Goal: Information Seeking & Learning: Learn about a topic

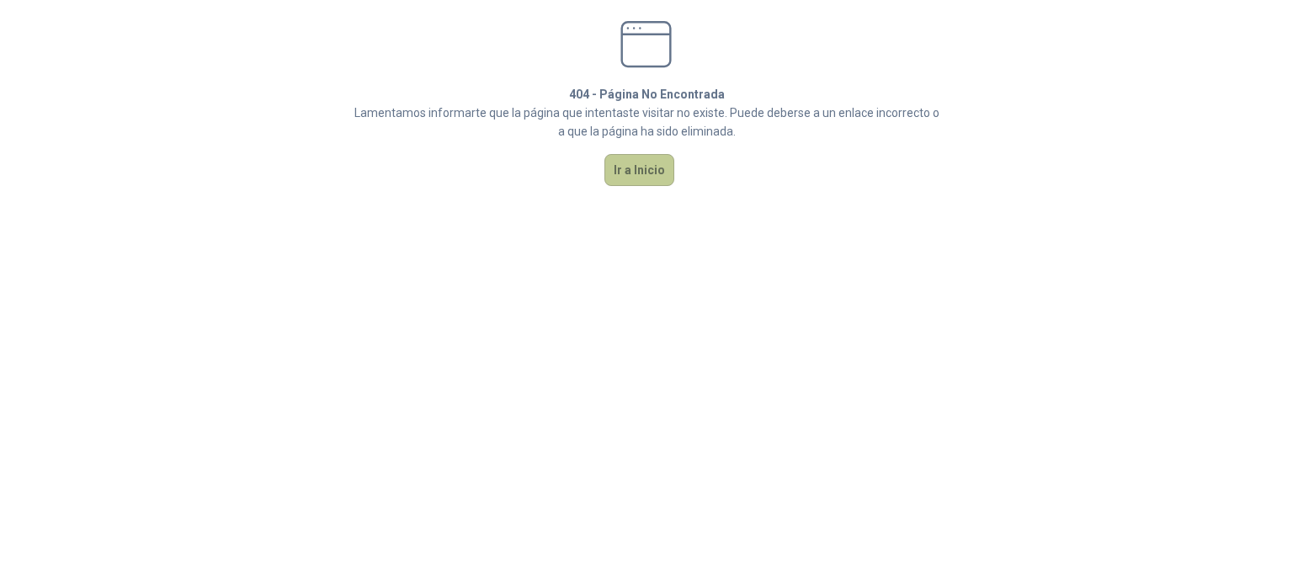
click at [648, 174] on button "Ir a Inicio" at bounding box center [640, 170] width 70 height 32
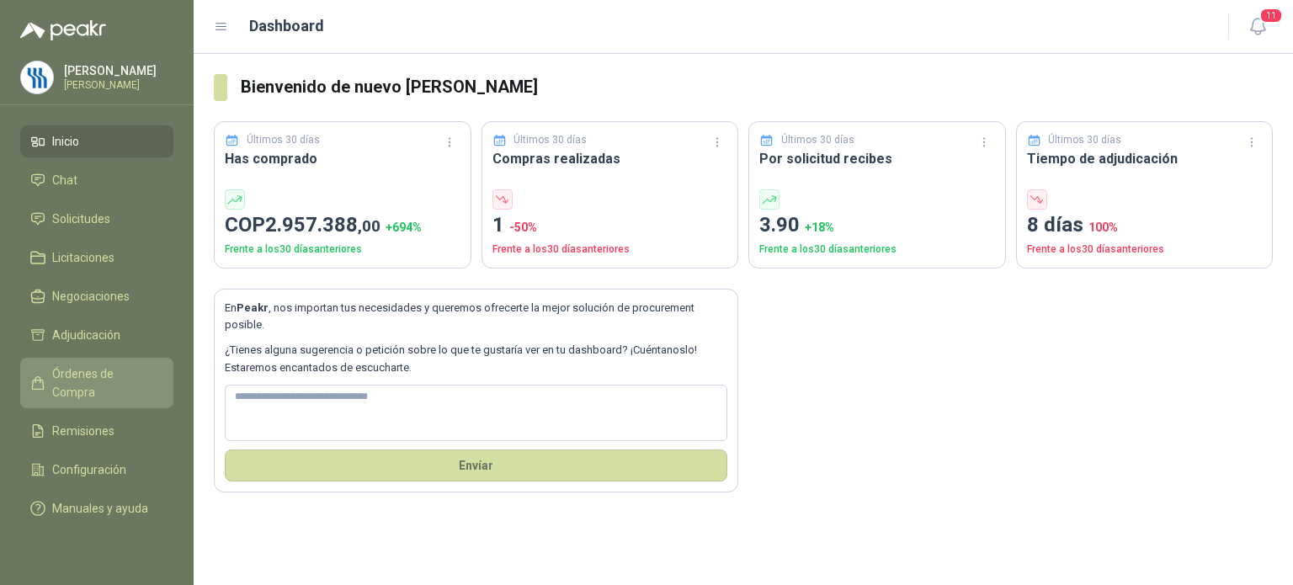
click at [149, 373] on span "Órdenes de Compra" at bounding box center [104, 383] width 105 height 37
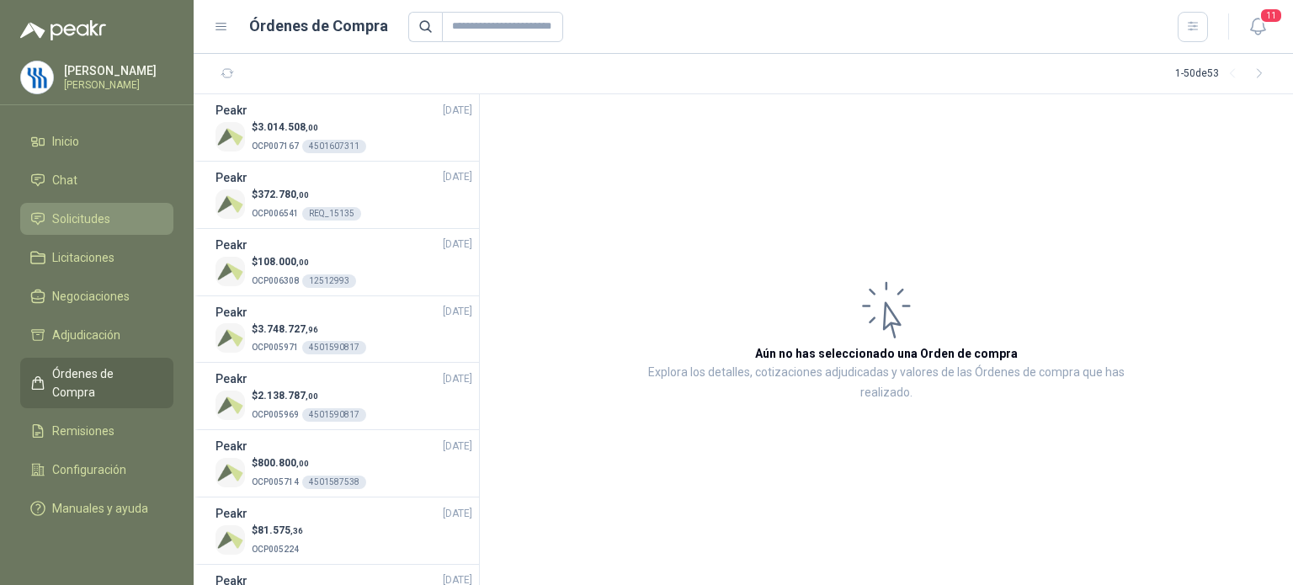
click at [79, 211] on span "Solicitudes" at bounding box center [81, 219] width 58 height 19
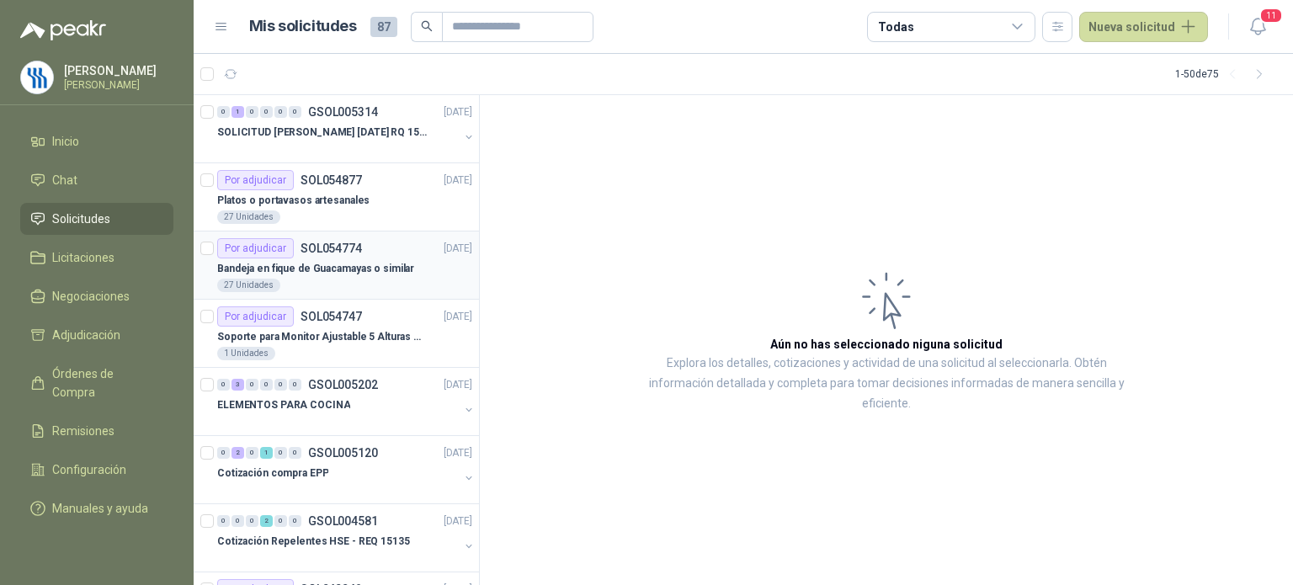
click at [350, 275] on p "Bandeja en fique de Guacamayas o similar" at bounding box center [315, 269] width 197 height 16
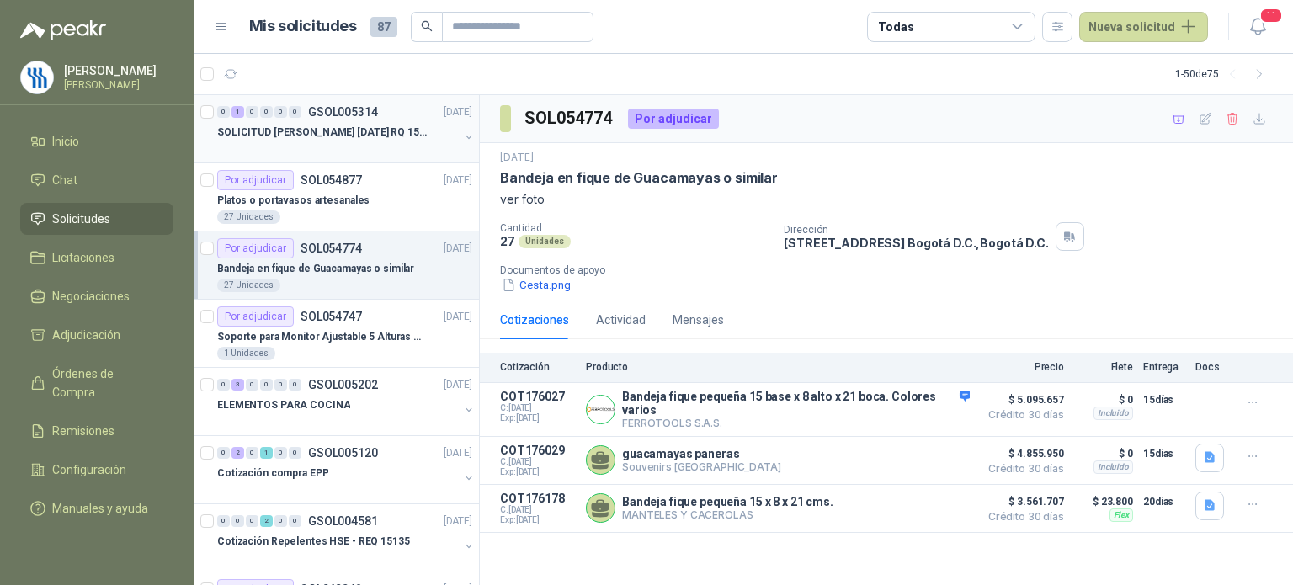
click at [340, 138] on p "SOLICITUD [PERSON_NAME] [DATE] RQ 15250" at bounding box center [322, 133] width 210 height 16
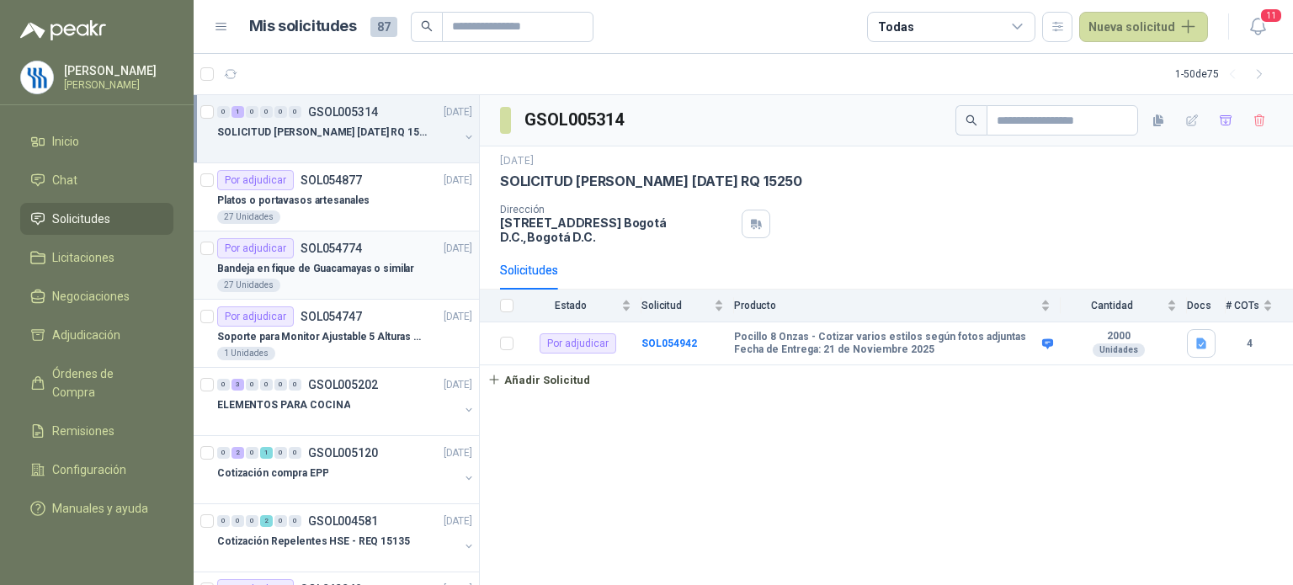
click at [292, 262] on p "Bandeja en fique de Guacamayas o similar" at bounding box center [315, 269] width 197 height 16
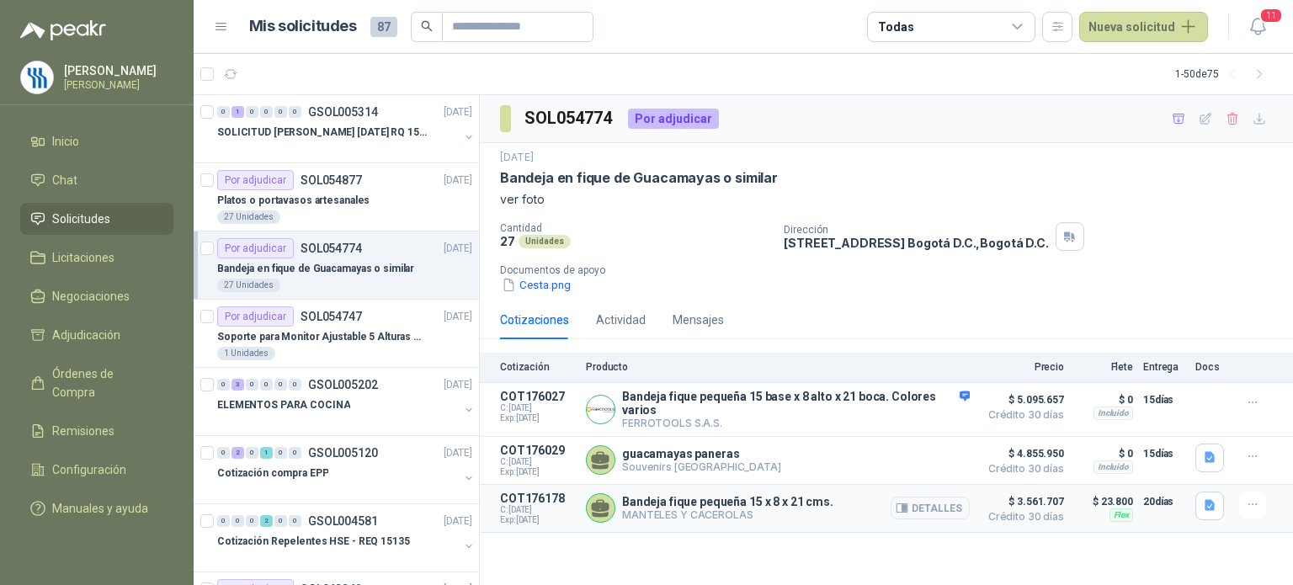
click at [1035, 508] on span "$ 3.561.707" at bounding box center [1022, 502] width 84 height 20
click at [1064, 490] on article "COT176178 C: [DATE] Exp: [DATE] Bandeja fique pequeña 15 x 8 x 21 cms. MANTELES…" at bounding box center [886, 509] width 813 height 48
click at [1205, 506] on icon "button" at bounding box center [1210, 505] width 10 height 11
click at [1185, 471] on button "image.png" at bounding box center [1176, 470] width 73 height 18
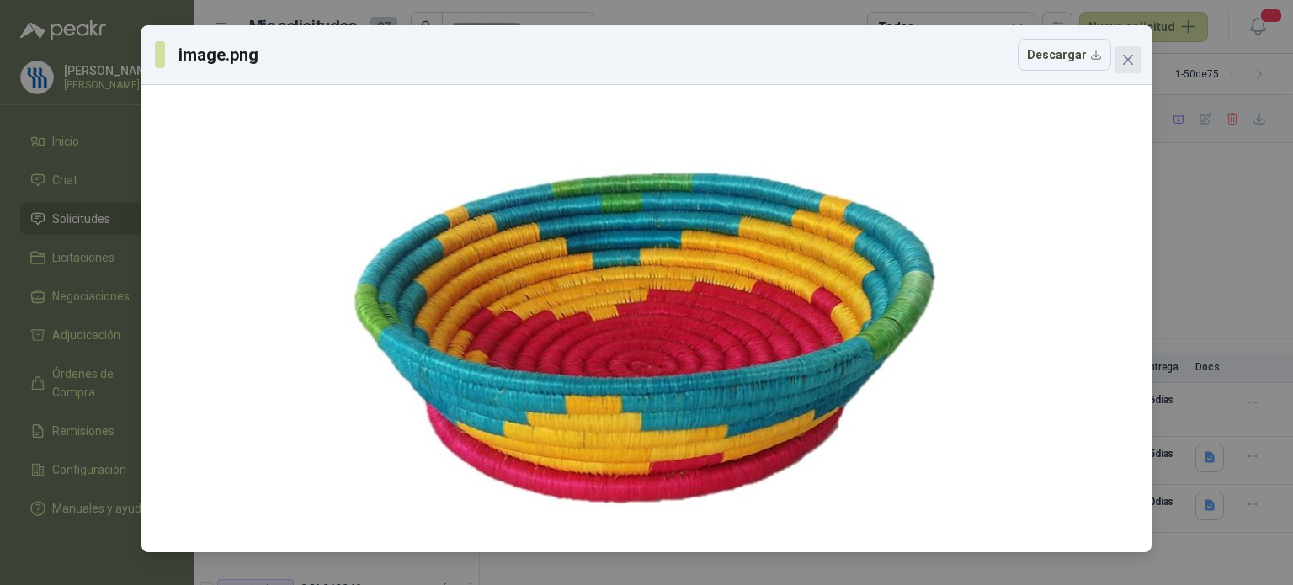
click at [1127, 63] on icon "close" at bounding box center [1127, 59] width 13 height 13
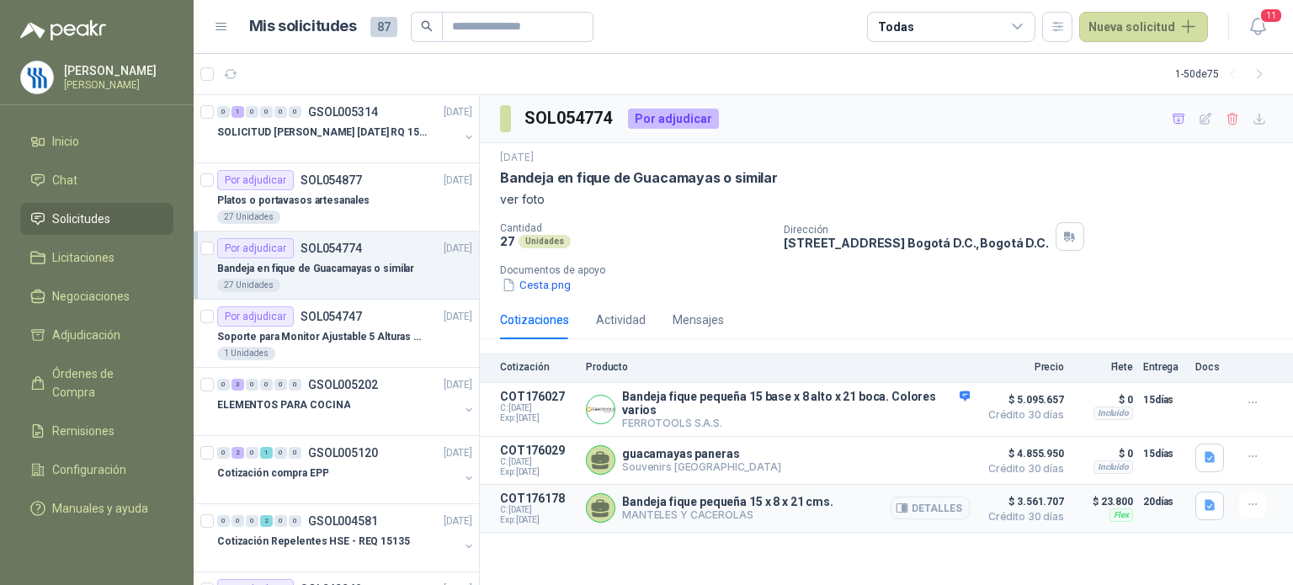
click at [1020, 500] on span "$ 3.561.707" at bounding box center [1022, 502] width 84 height 20
click at [1250, 504] on icon "button" at bounding box center [1253, 505] width 14 height 14
click at [1203, 513] on icon "button" at bounding box center [1210, 505] width 14 height 14
click at [523, 499] on p "COT176178" at bounding box center [538, 498] width 76 height 13
click at [917, 516] on button "Detalles" at bounding box center [930, 508] width 79 height 23
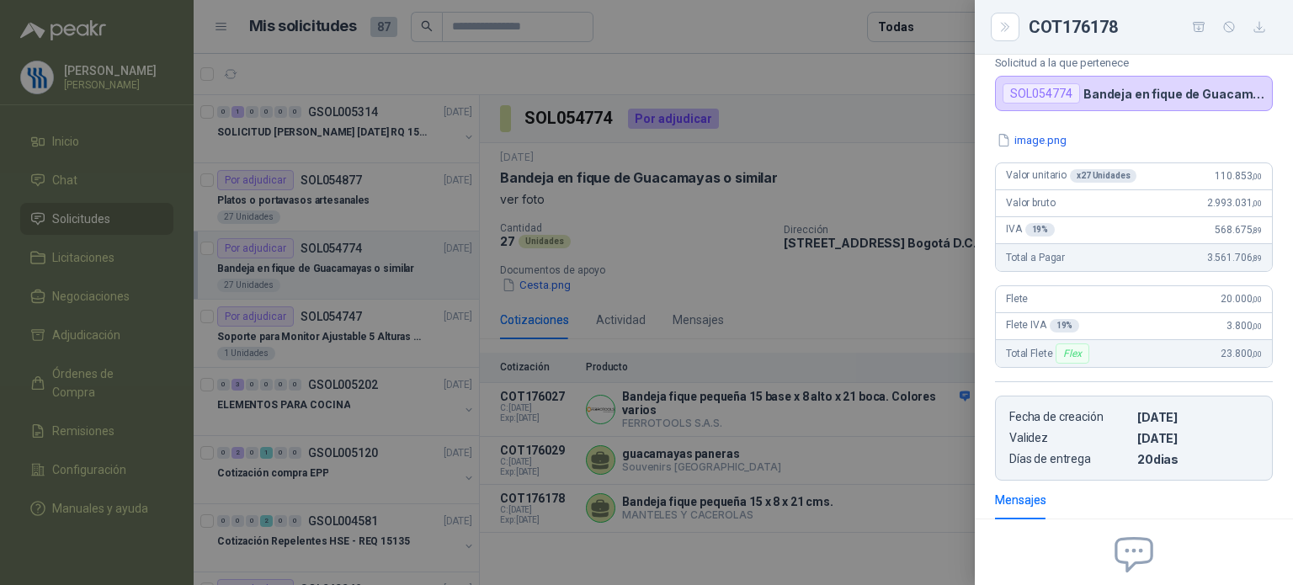
scroll to position [84, 0]
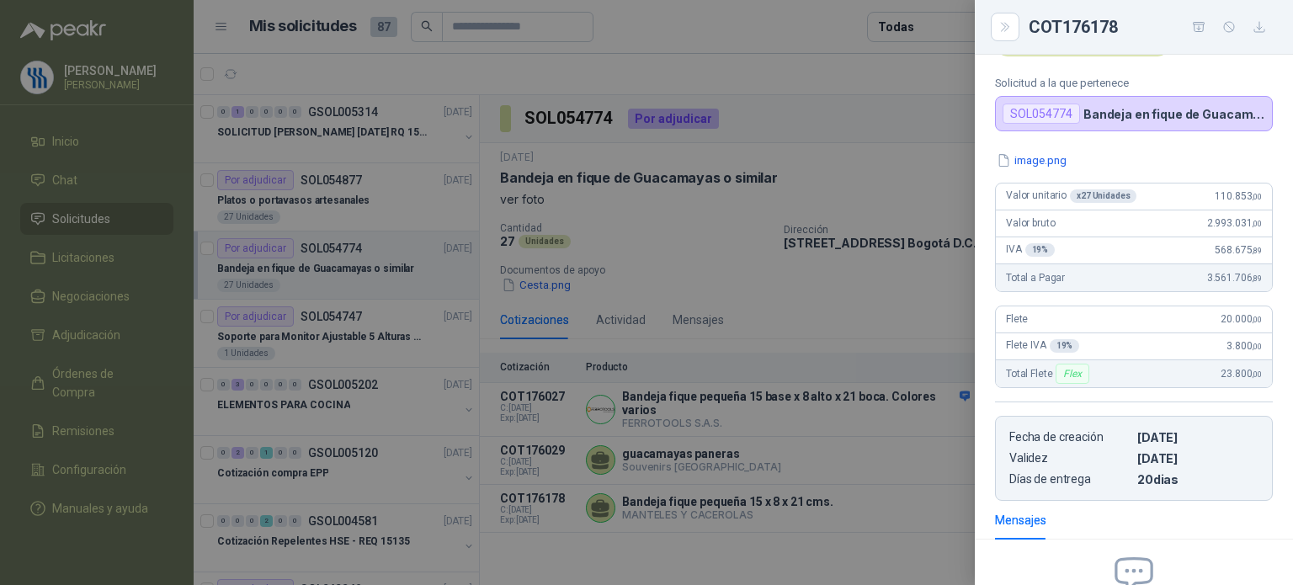
click at [482, 184] on div at bounding box center [646, 292] width 1293 height 585
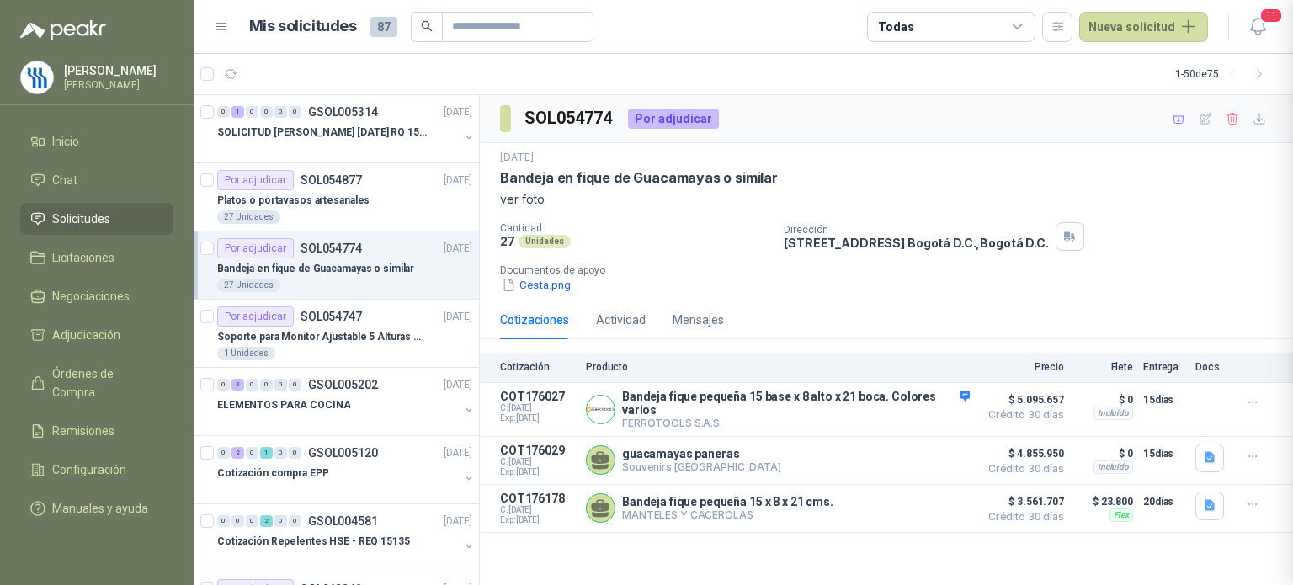
click at [482, 184] on div at bounding box center [646, 292] width 1293 height 585
click at [334, 186] on p "SOL054877" at bounding box center [331, 180] width 61 height 12
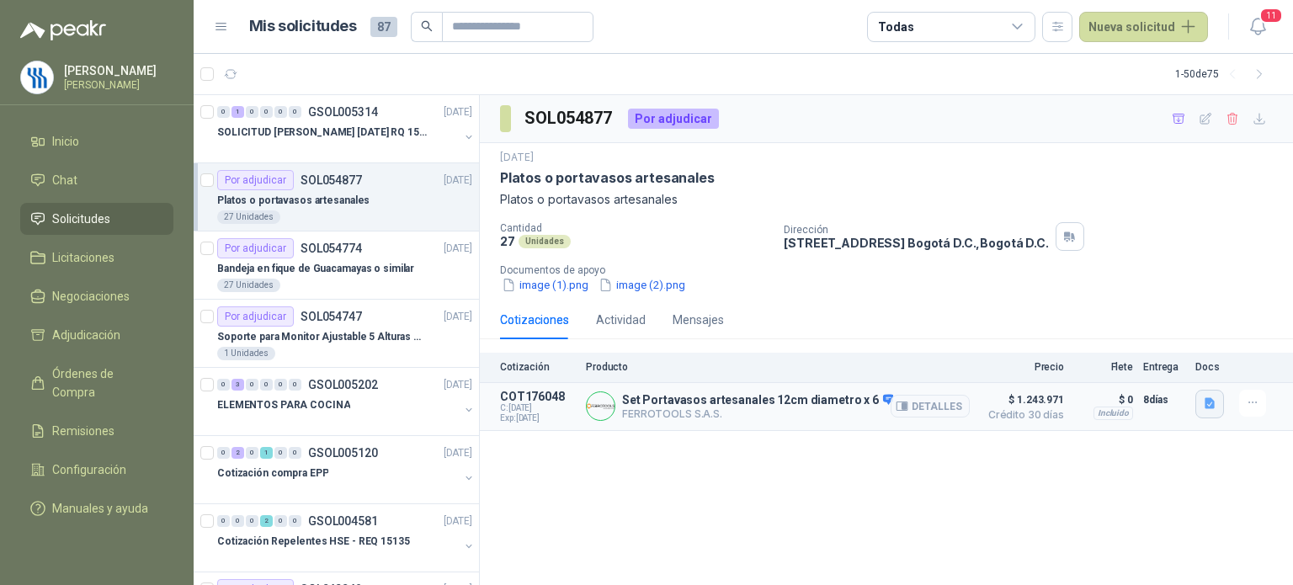
click at [1207, 397] on icon "button" at bounding box center [1210, 404] width 14 height 14
click at [1193, 365] on button "image.png" at bounding box center [1176, 367] width 73 height 18
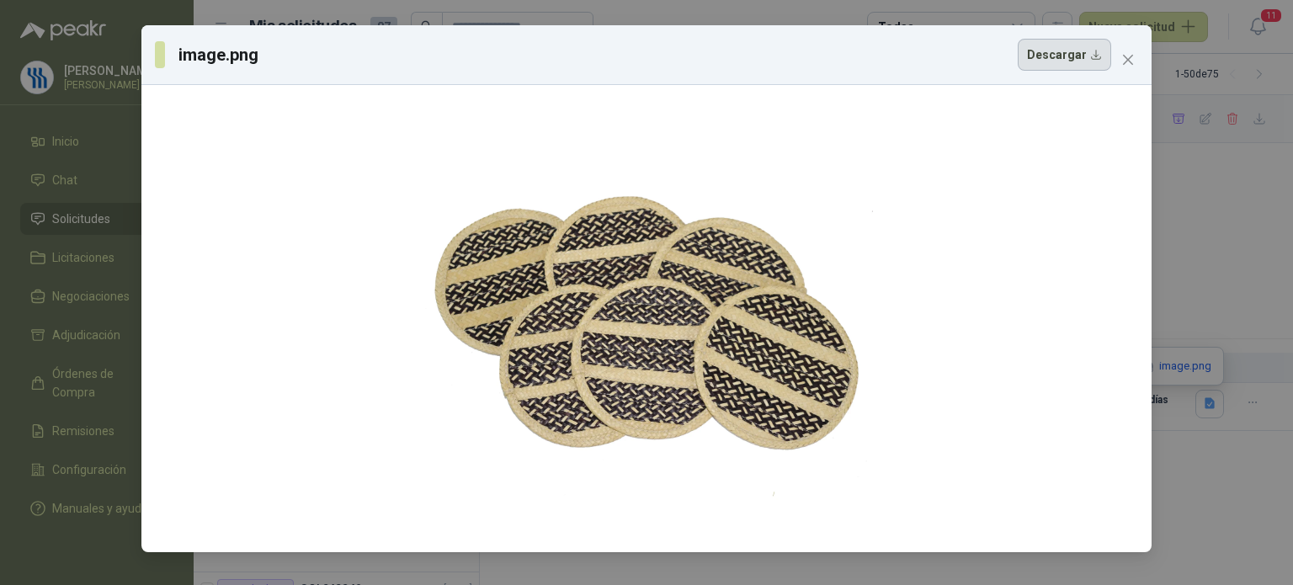
click at [1068, 71] on div "image.png Descargar" at bounding box center [646, 55] width 1010 height 60
click at [1131, 60] on icon "close" at bounding box center [1127, 59] width 13 height 13
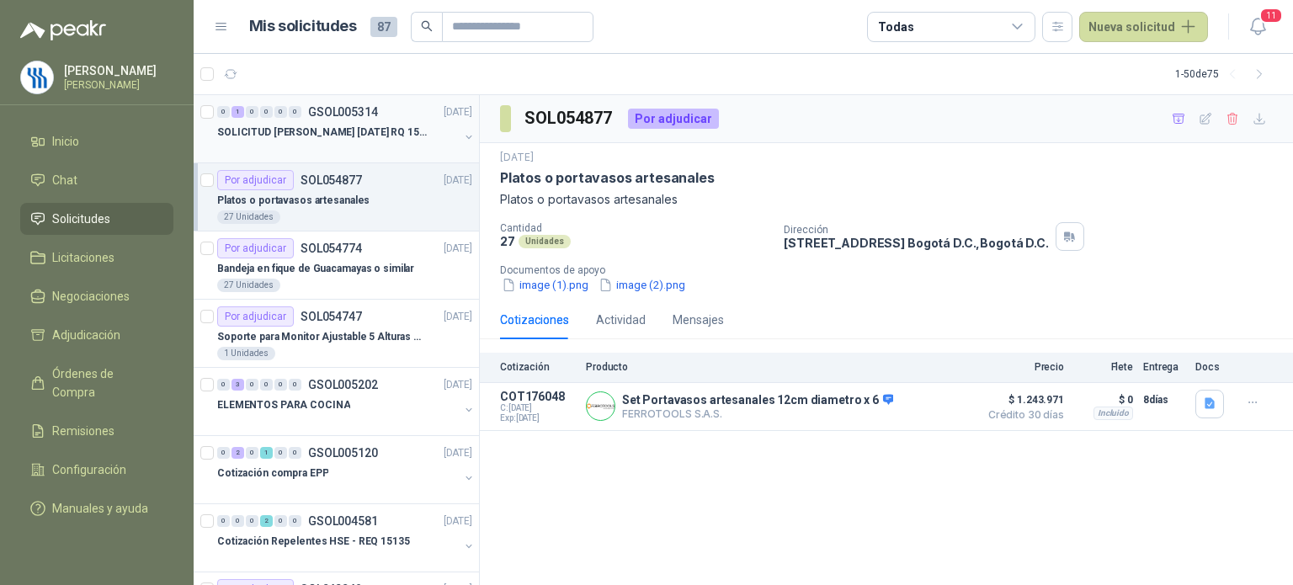
click at [384, 117] on div "0 1 0 0 0 0 GSOL005314 [DATE]" at bounding box center [346, 112] width 258 height 20
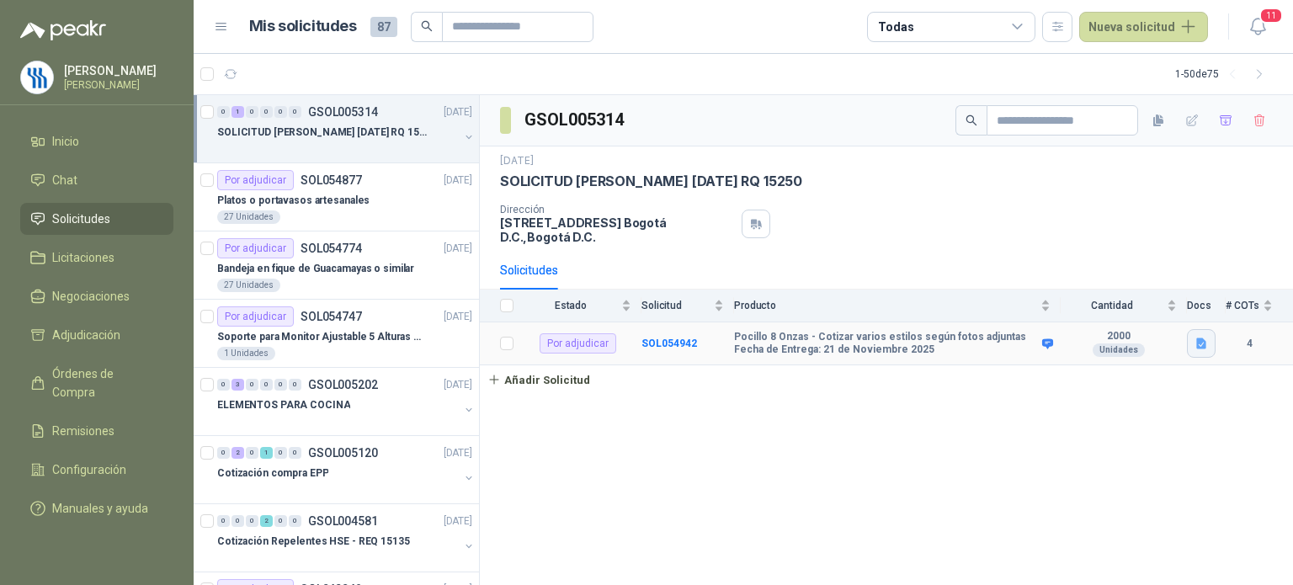
click at [1199, 339] on icon "button" at bounding box center [1201, 343] width 10 height 11
click at [1185, 270] on button "2.jpg" at bounding box center [1178, 271] width 45 height 18
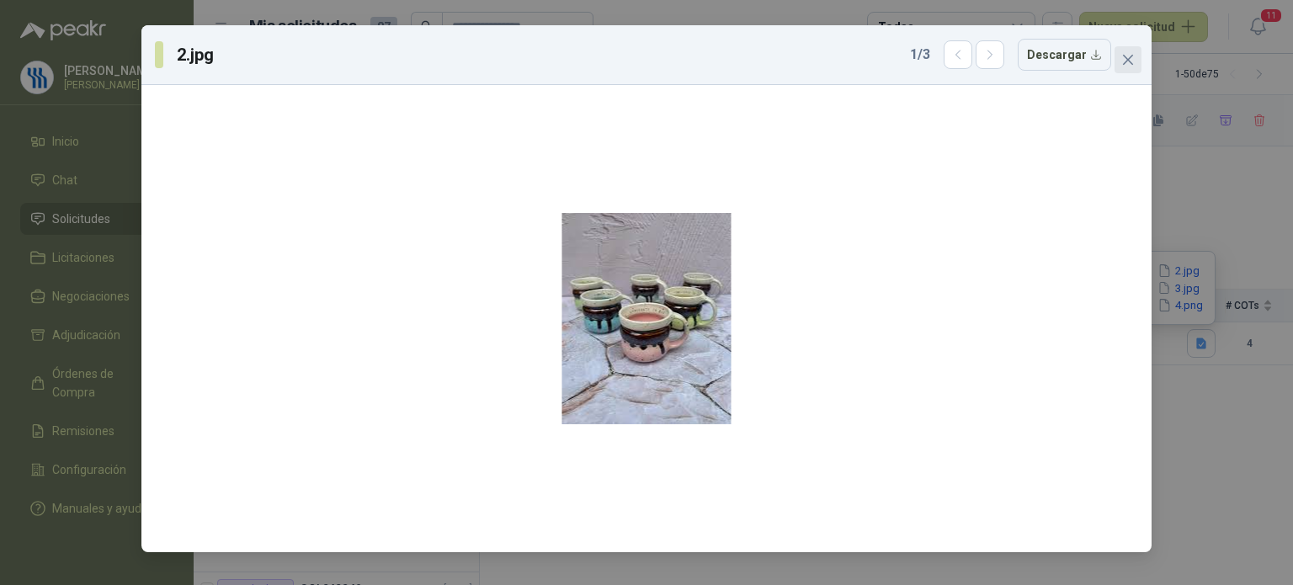
click at [1122, 65] on icon "close" at bounding box center [1127, 59] width 13 height 13
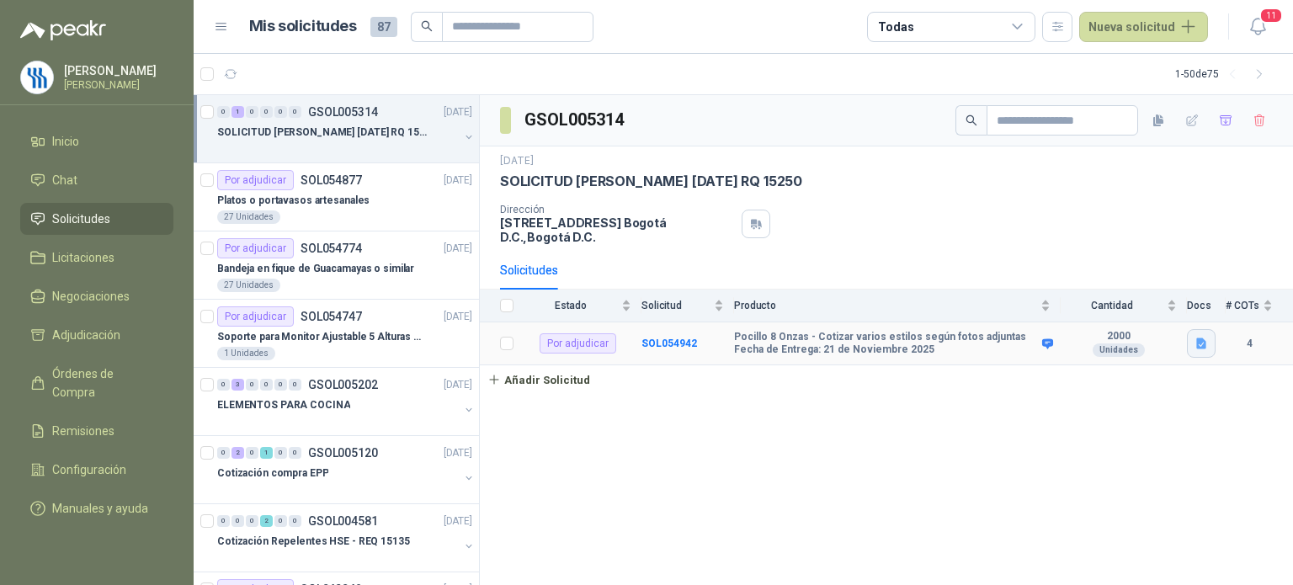
click at [1200, 352] on button "button" at bounding box center [1201, 343] width 29 height 29
click at [1180, 289] on button "3.jpg" at bounding box center [1178, 289] width 45 height 18
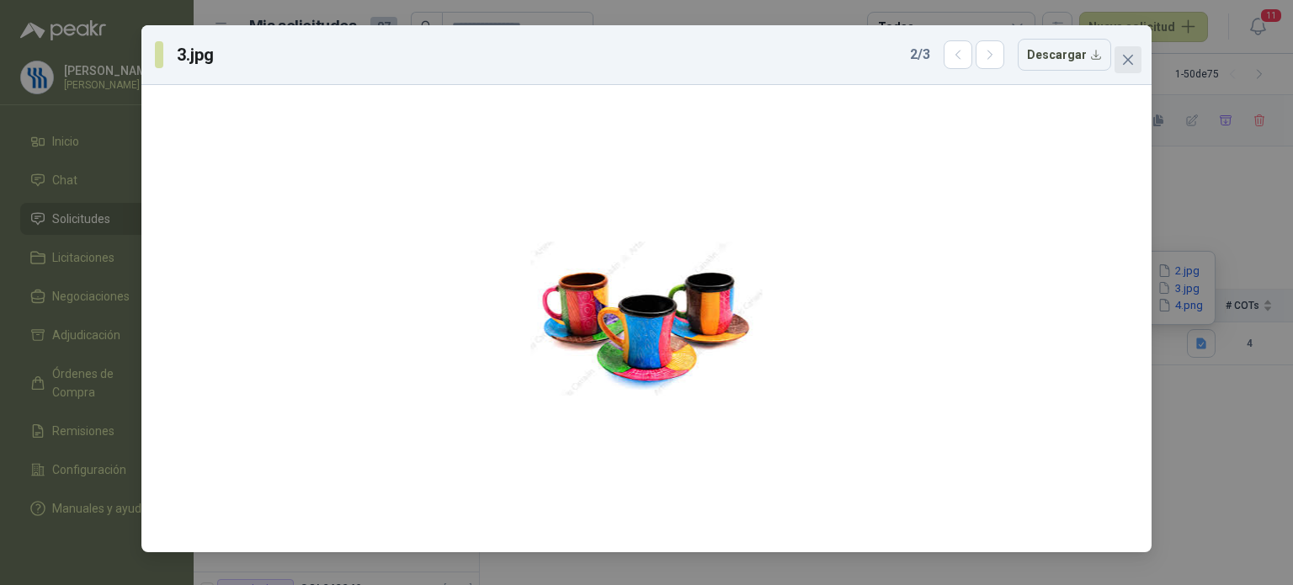
click at [1133, 65] on icon "close" at bounding box center [1127, 59] width 13 height 13
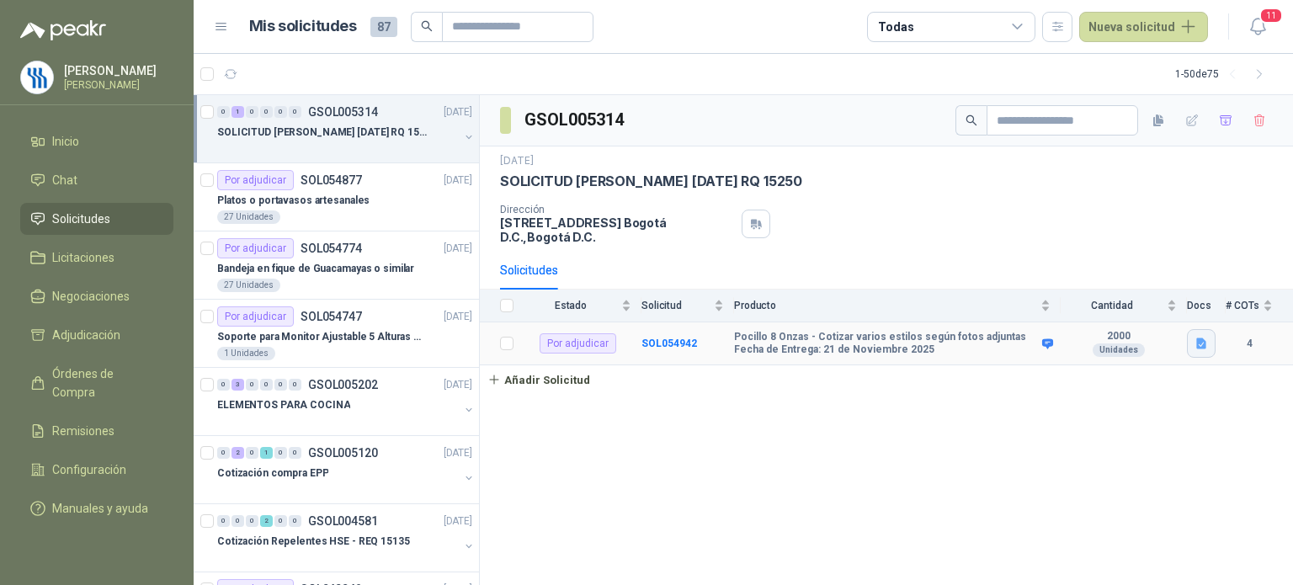
click at [1196, 345] on icon "button" at bounding box center [1202, 344] width 14 height 14
click at [1189, 306] on button "4.png" at bounding box center [1180, 305] width 49 height 18
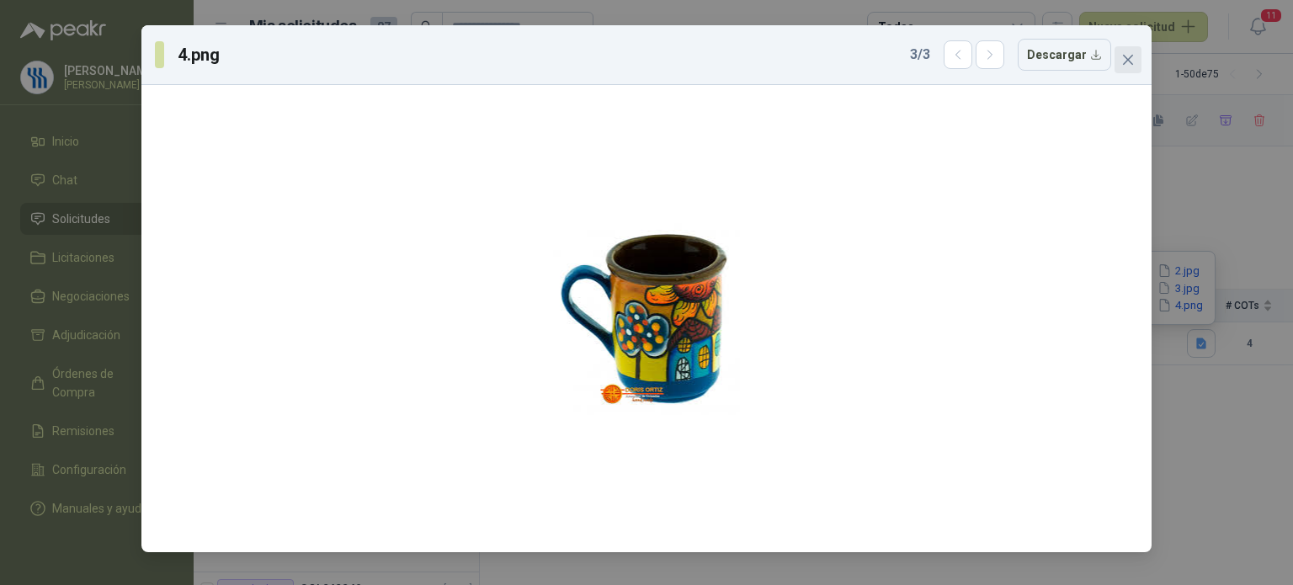
click at [1131, 56] on icon "close" at bounding box center [1128, 60] width 10 height 10
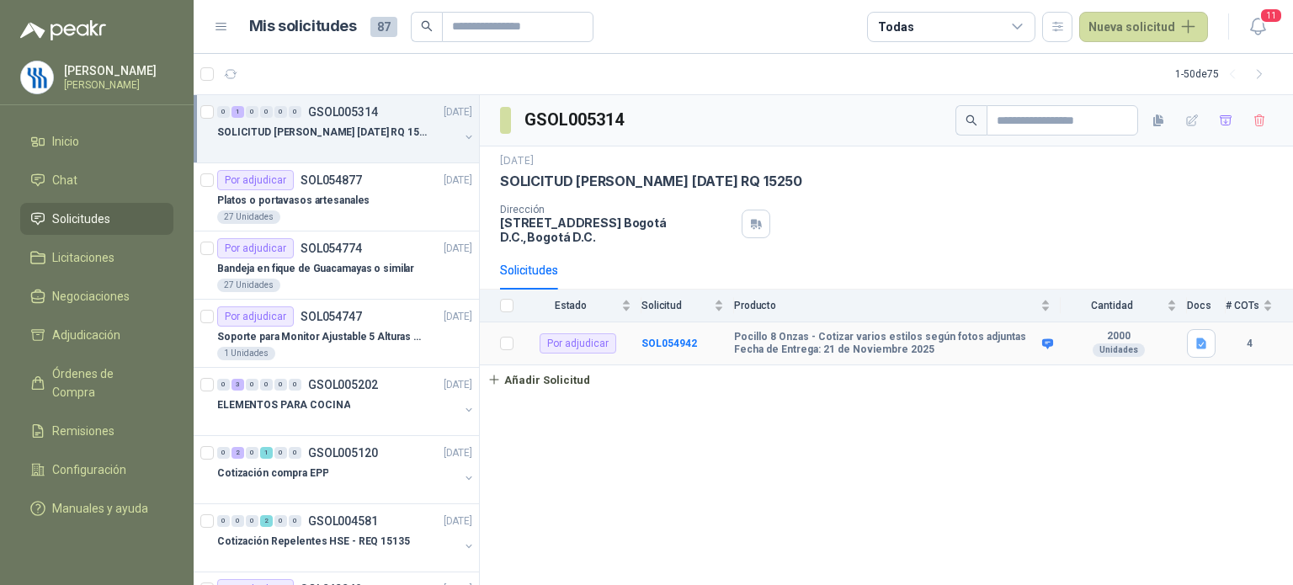
click at [905, 336] on b "Pocillo 8 Onzas - Cotizar varios estilos según fotos adjuntas Fecha de Entrega:…" at bounding box center [886, 344] width 304 height 26
click at [1103, 344] on div "Unidades" at bounding box center [1119, 350] width 52 height 13
click at [681, 346] on b "SOL054942" at bounding box center [670, 344] width 56 height 12
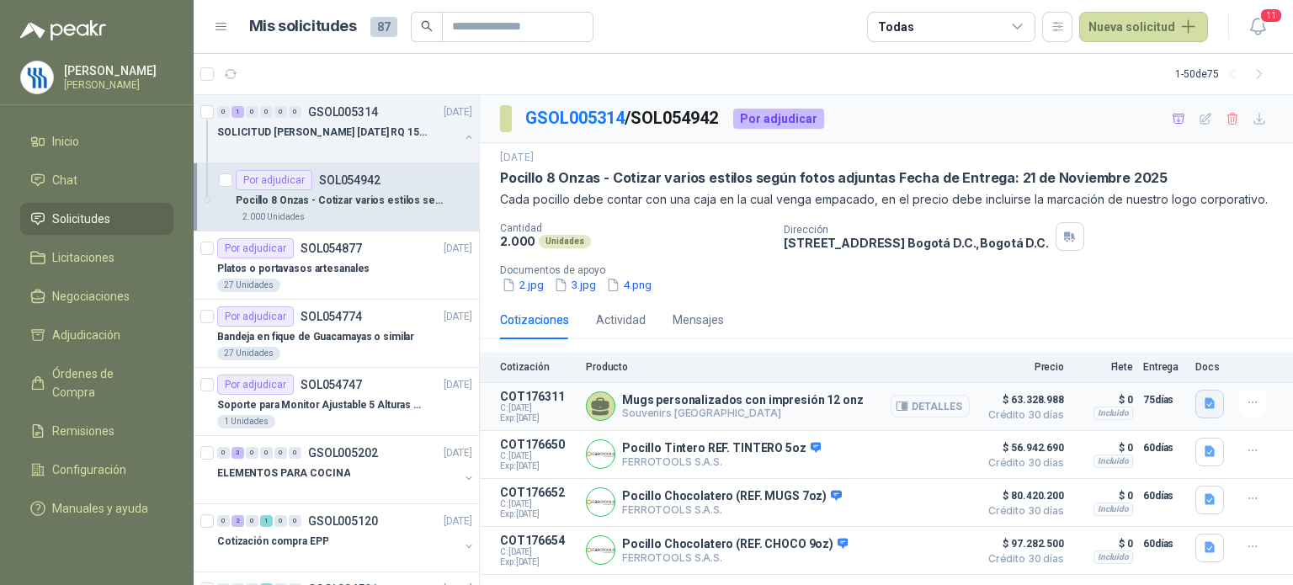
click at [1210, 402] on icon "button" at bounding box center [1210, 403] width 10 height 11
click at [1194, 331] on button "image.png" at bounding box center [1176, 331] width 73 height 18
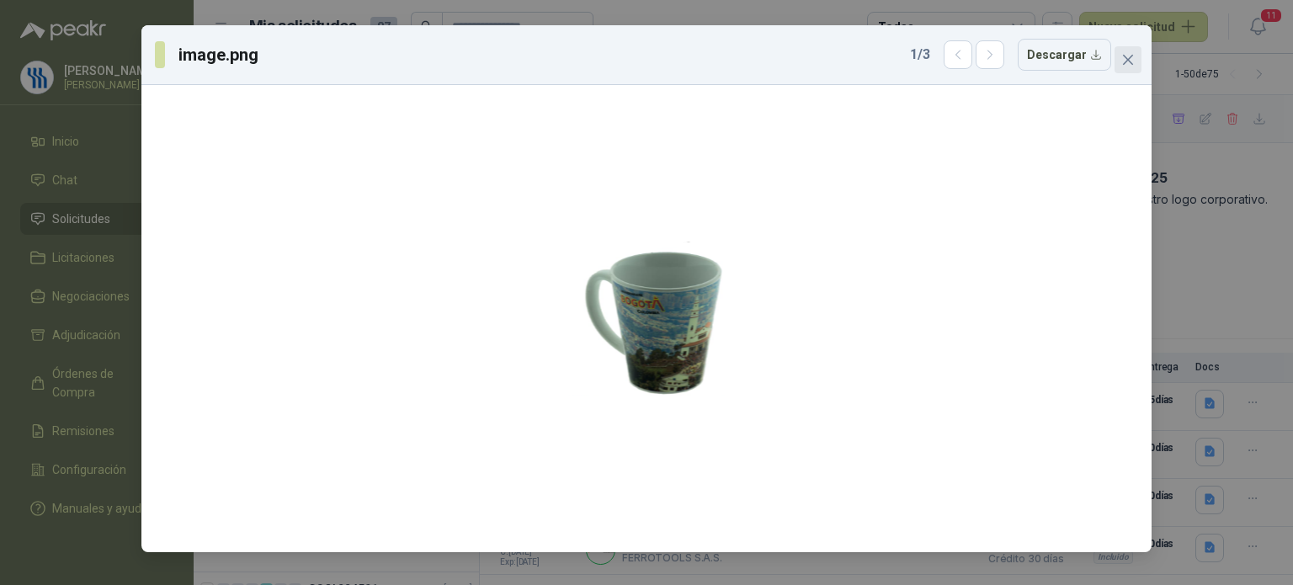
click at [1127, 61] on icon "close" at bounding box center [1128, 60] width 10 height 10
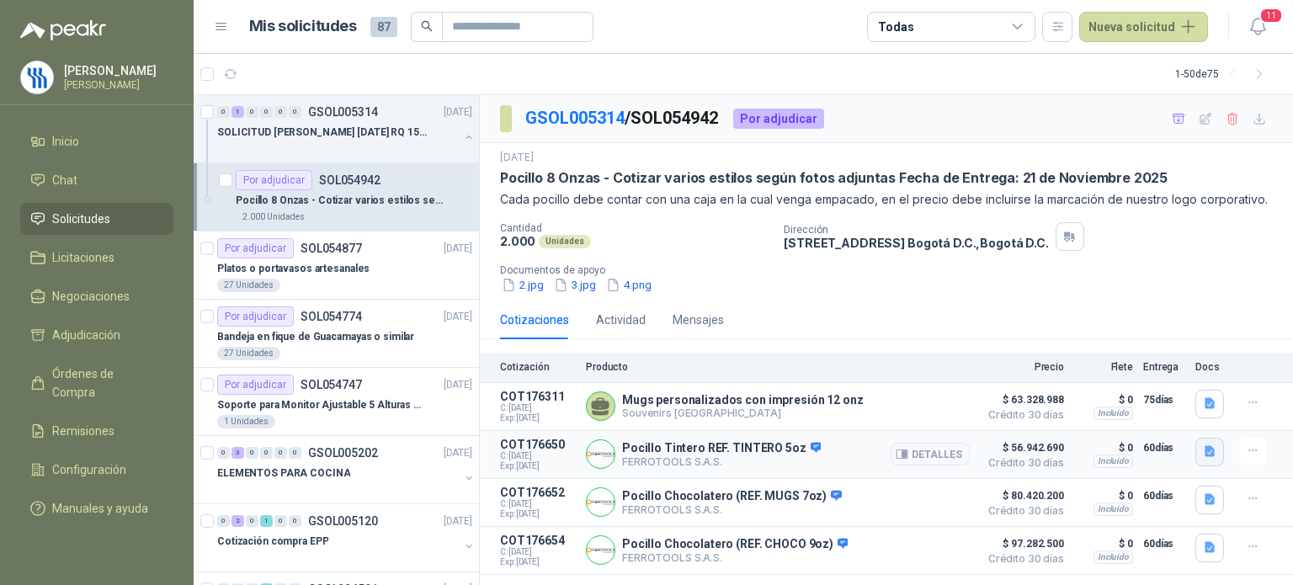
click at [1209, 461] on button "button" at bounding box center [1210, 452] width 29 height 29
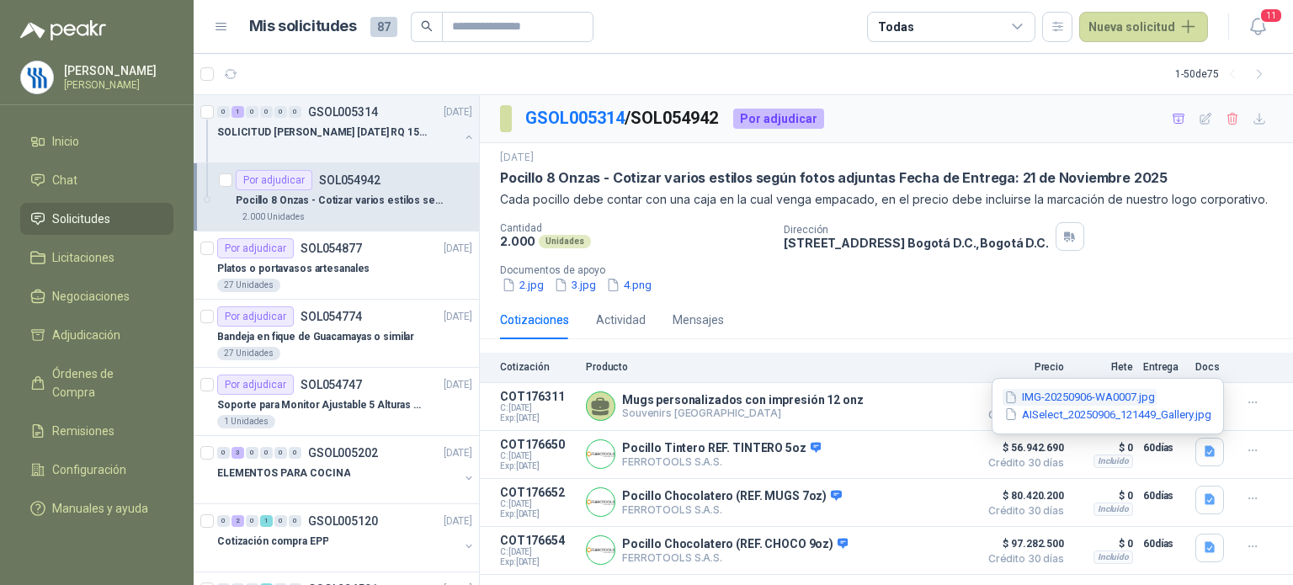
click at [1121, 402] on button "IMG-20250906-WA0007.jpg" at bounding box center [1080, 398] width 154 height 18
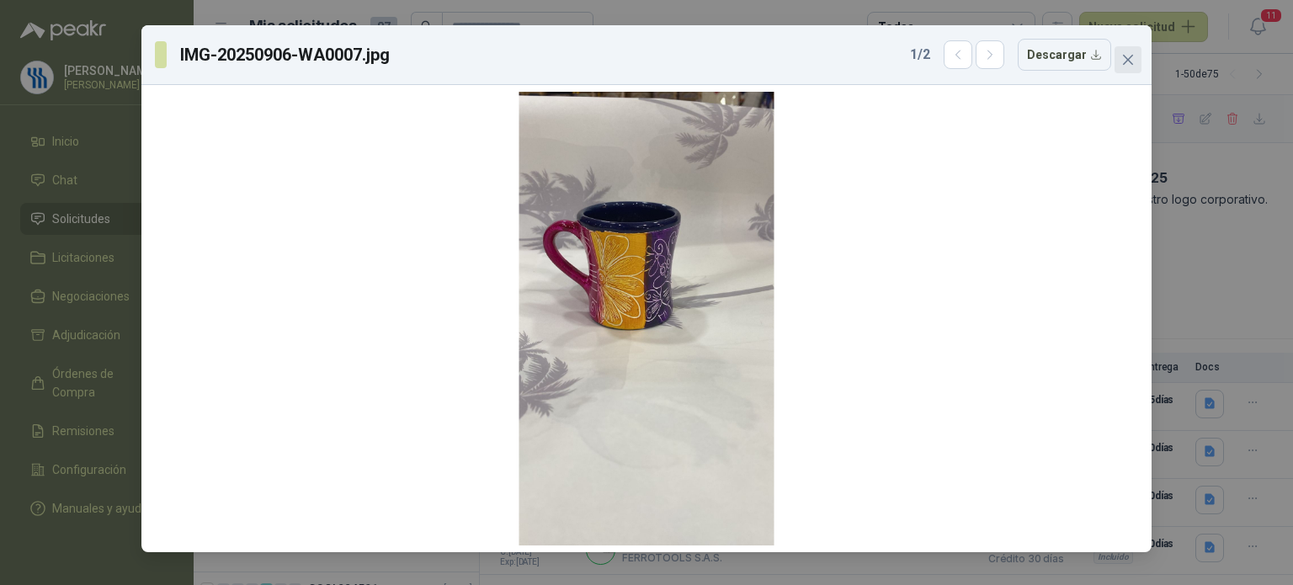
click at [1126, 61] on icon "close" at bounding box center [1128, 60] width 10 height 10
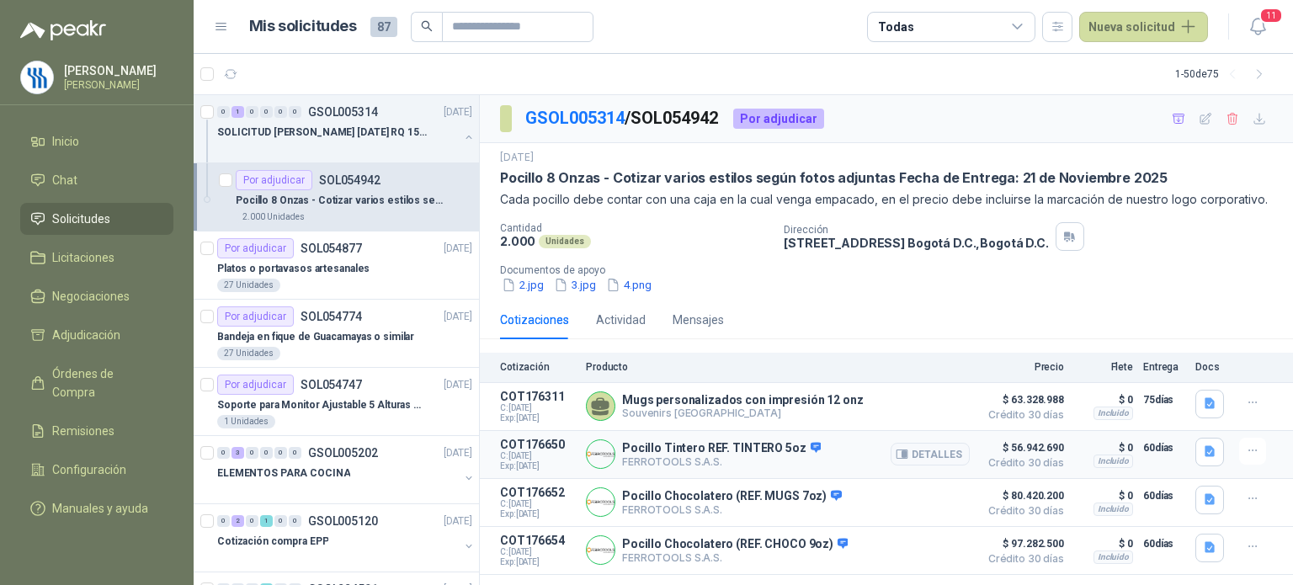
click at [1033, 450] on span "$ 56.942.690" at bounding box center [1022, 448] width 84 height 20
click at [931, 446] on button "Detalles" at bounding box center [930, 454] width 79 height 23
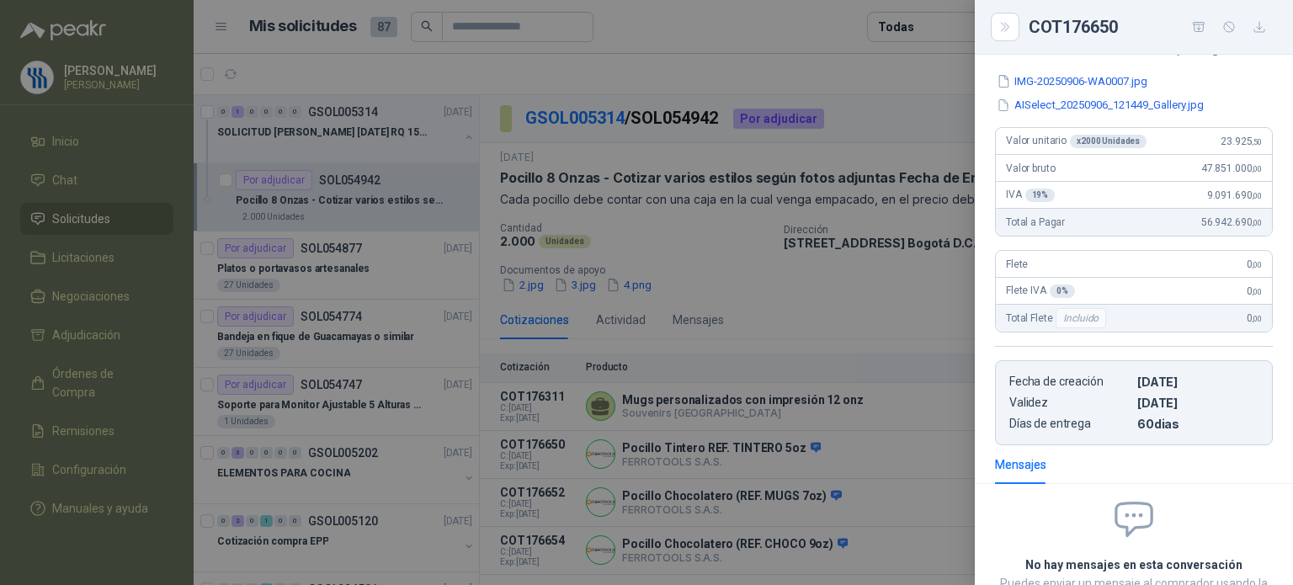
scroll to position [187, 0]
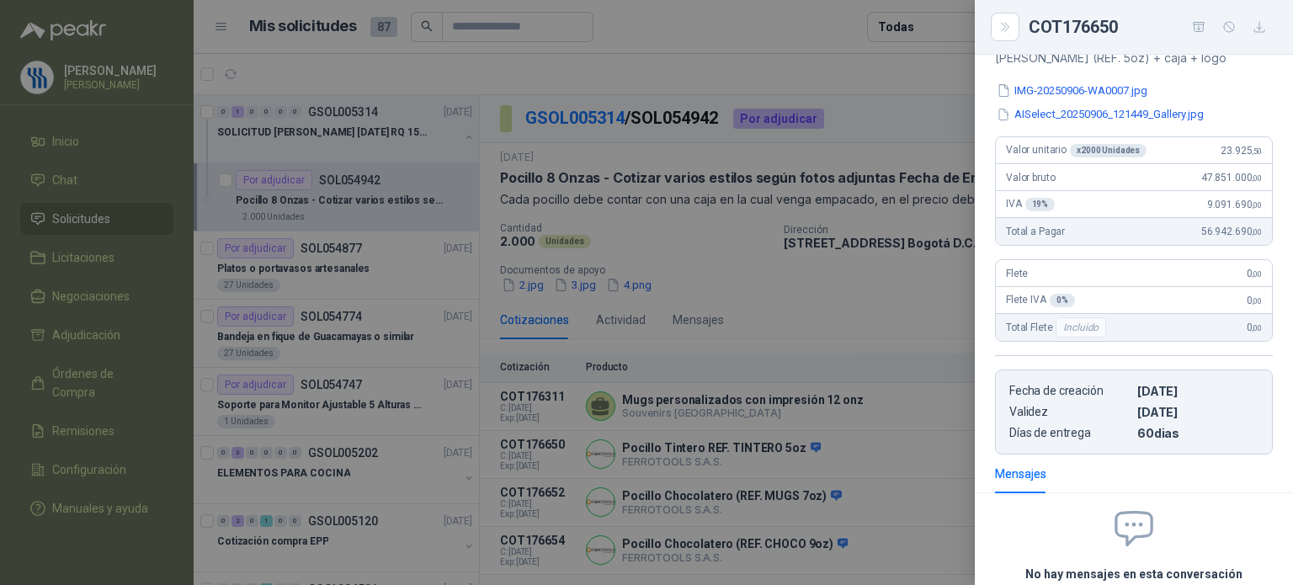
click at [899, 324] on div at bounding box center [646, 292] width 1293 height 585
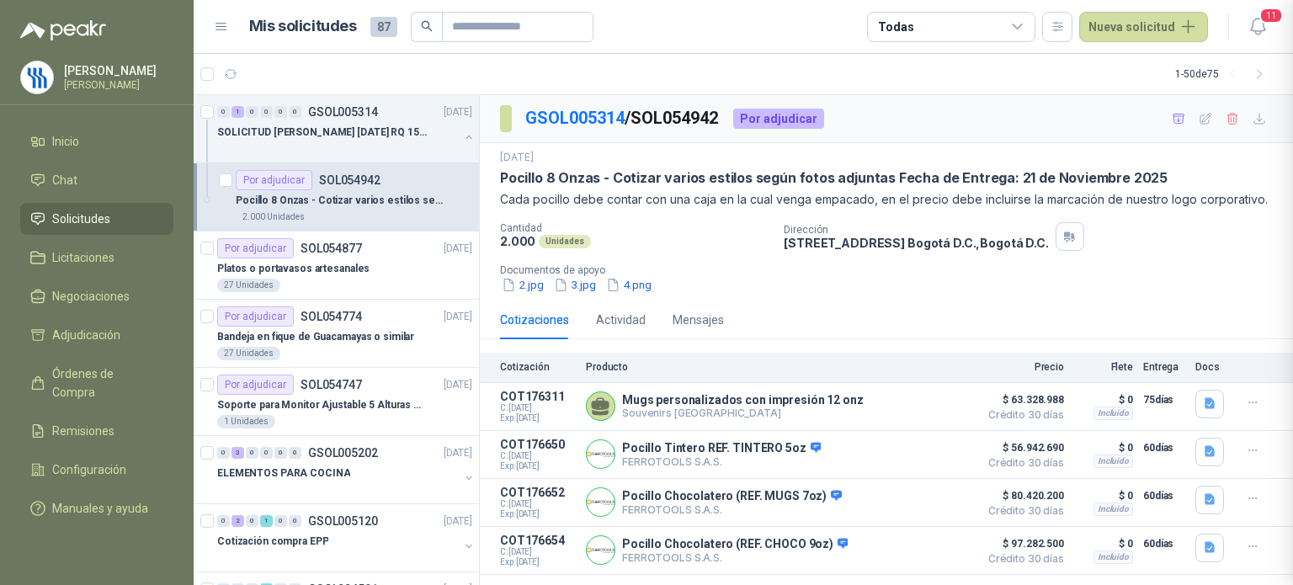
scroll to position [354, 0]
click at [1212, 498] on icon "button" at bounding box center [1210, 499] width 10 height 11
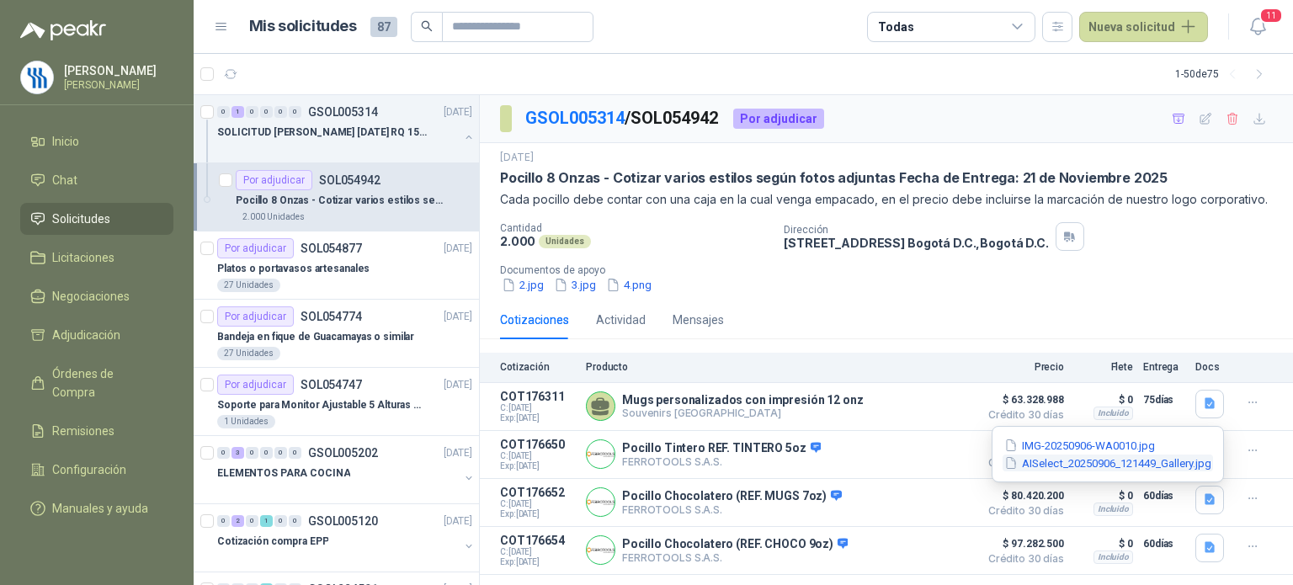
click at [1125, 461] on button "AISelect_20250906_121449_Gallery.jpg" at bounding box center [1108, 464] width 210 height 18
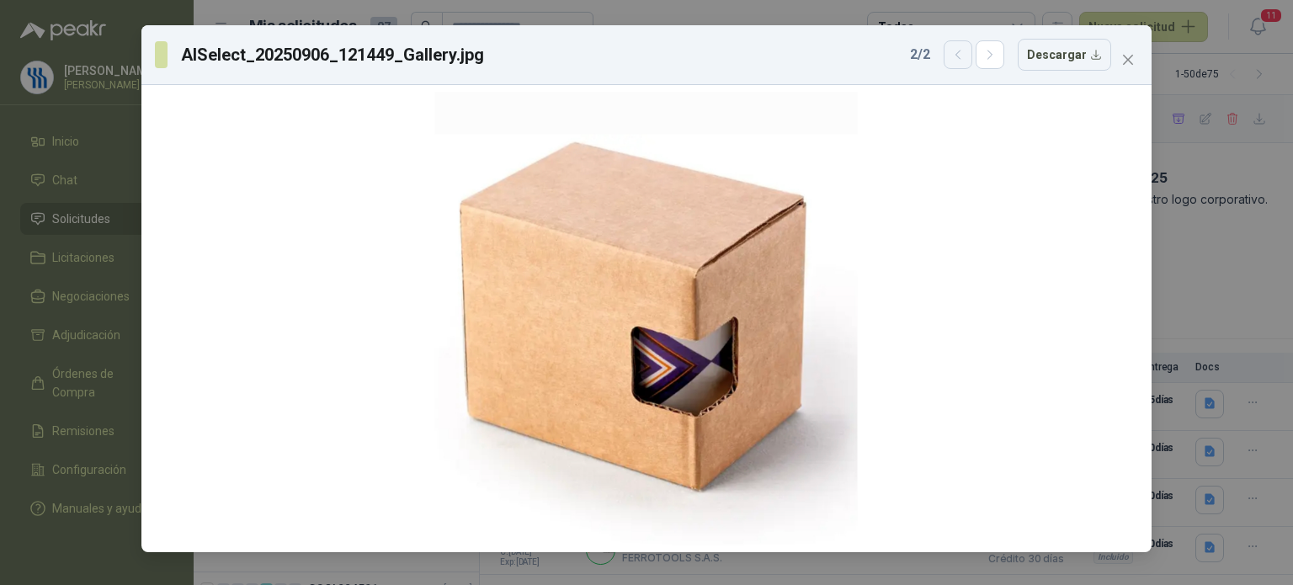
click at [953, 50] on button "button" at bounding box center [958, 54] width 29 height 29
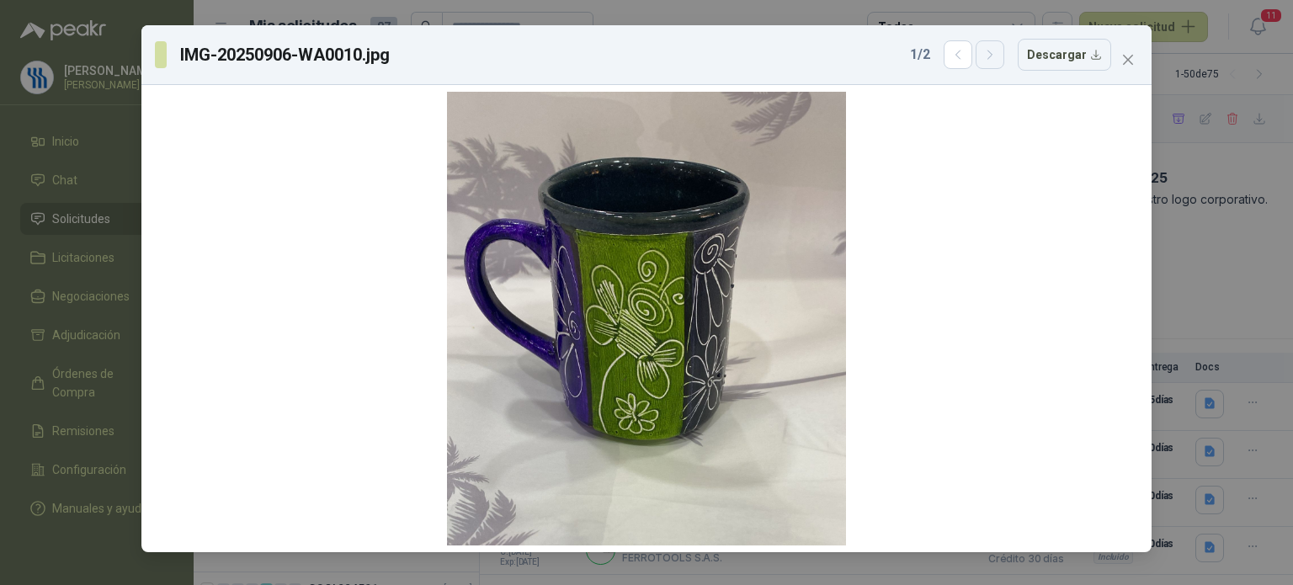
click at [998, 57] on icon "button" at bounding box center [990, 55] width 14 height 14
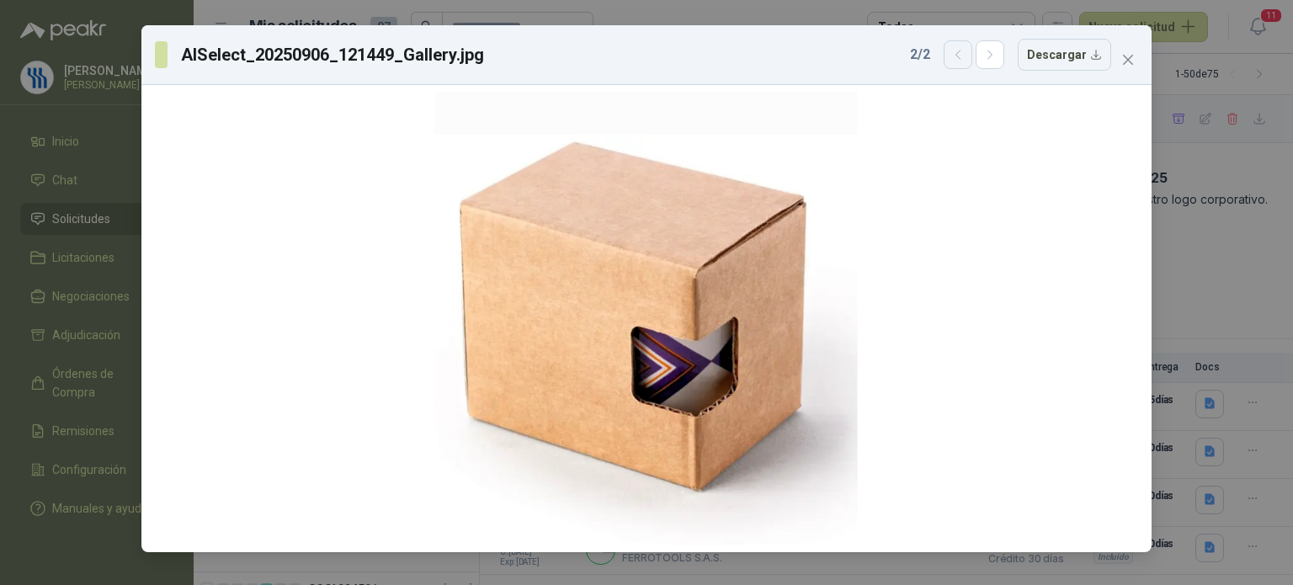
click at [957, 56] on icon "button" at bounding box center [958, 55] width 14 height 14
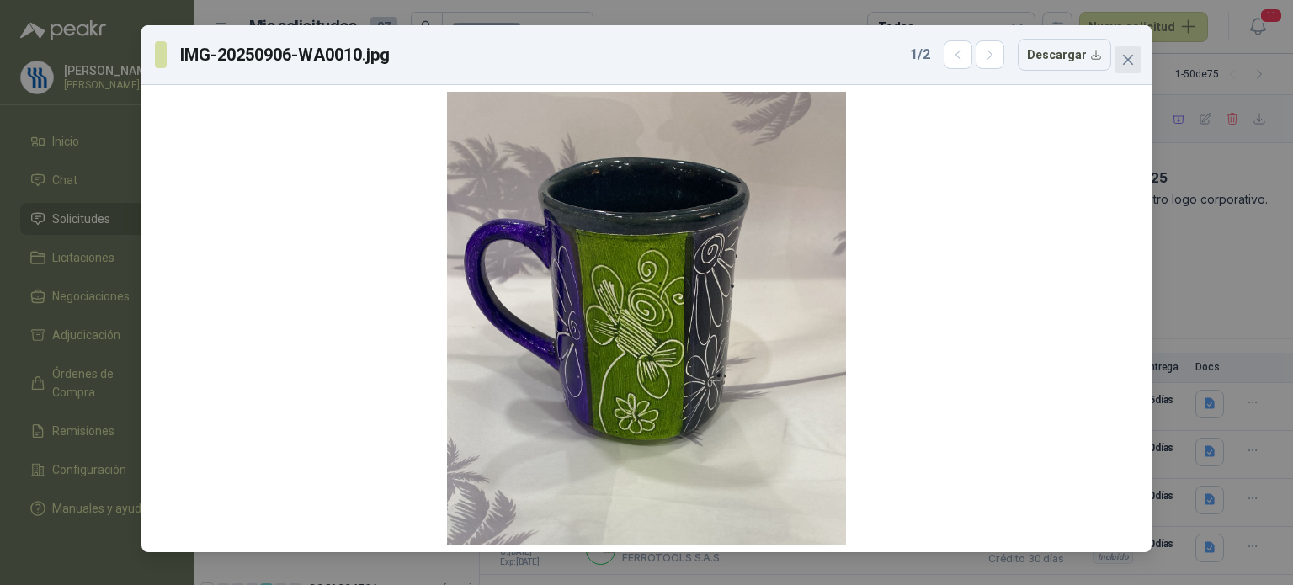
click at [1127, 63] on icon "close" at bounding box center [1127, 59] width 13 height 13
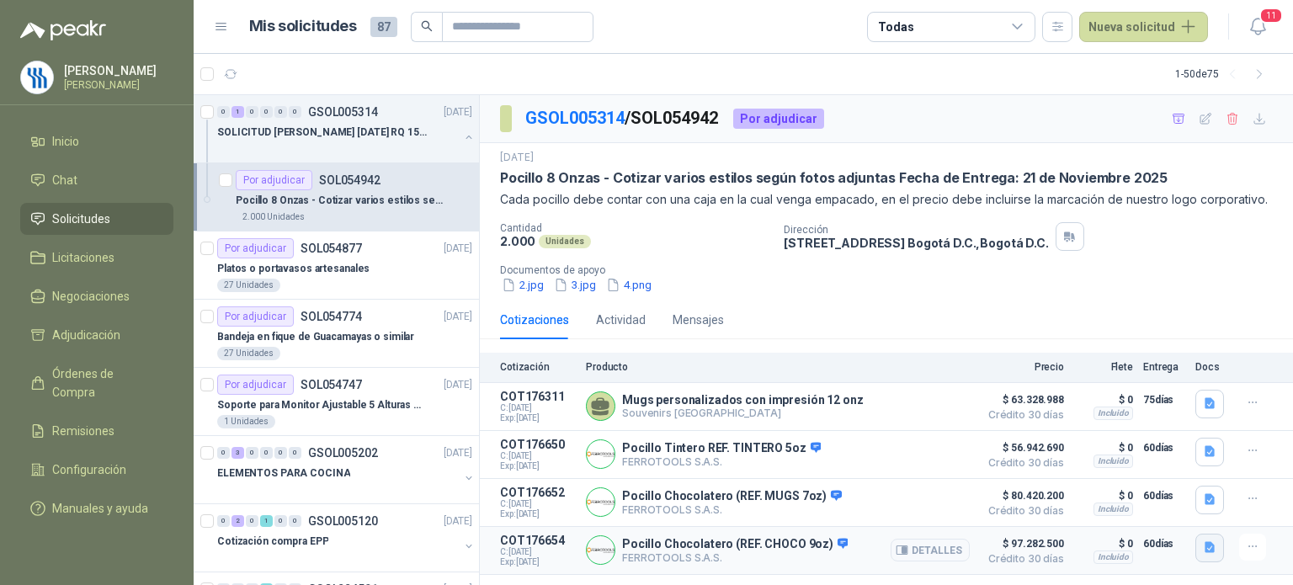
click at [1210, 551] on icon "button" at bounding box center [1210, 547] width 10 height 11
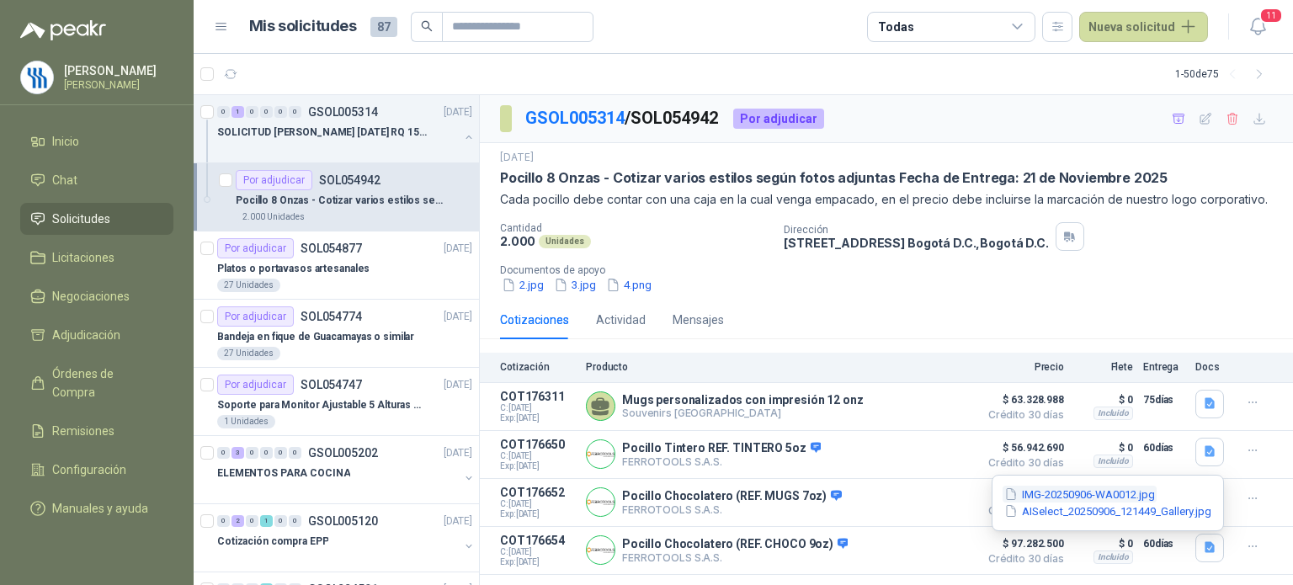
click at [1093, 493] on button "IMG-20250906-WA0012.jpg" at bounding box center [1080, 495] width 154 height 18
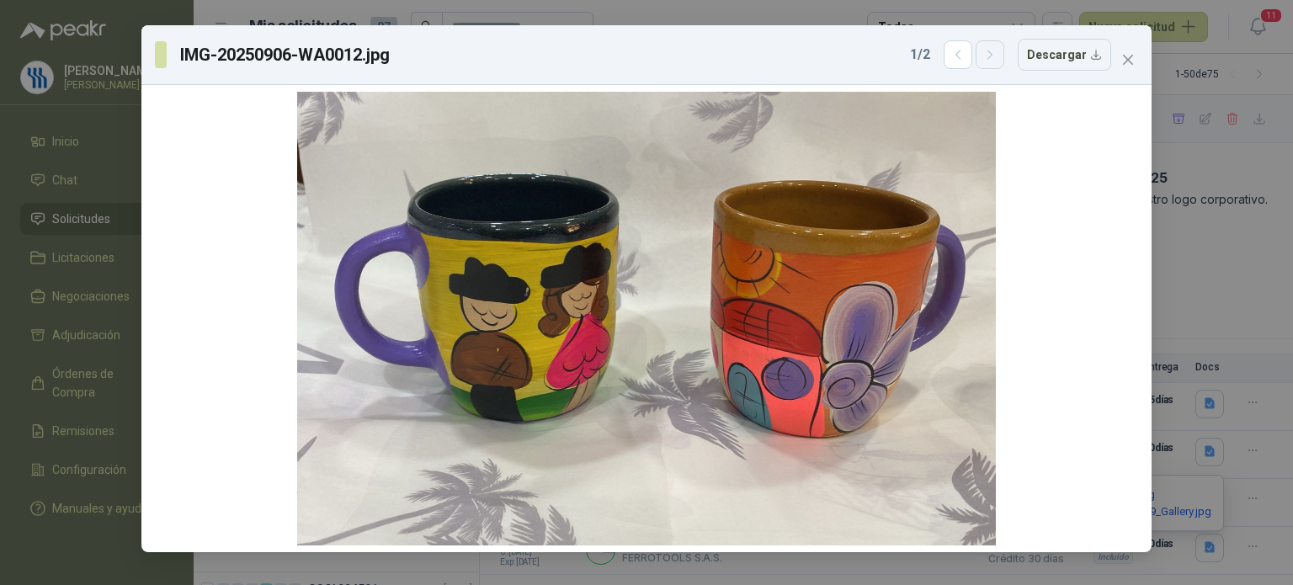
click at [992, 56] on icon "button" at bounding box center [990, 55] width 14 height 14
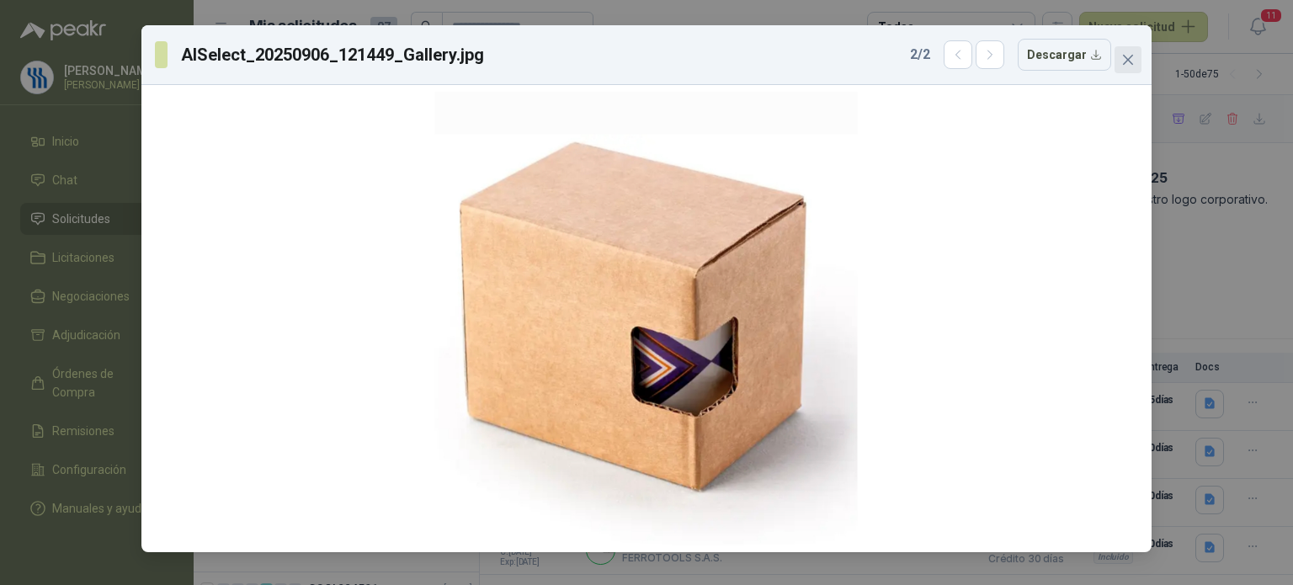
click at [1127, 60] on icon "close" at bounding box center [1128, 60] width 10 height 10
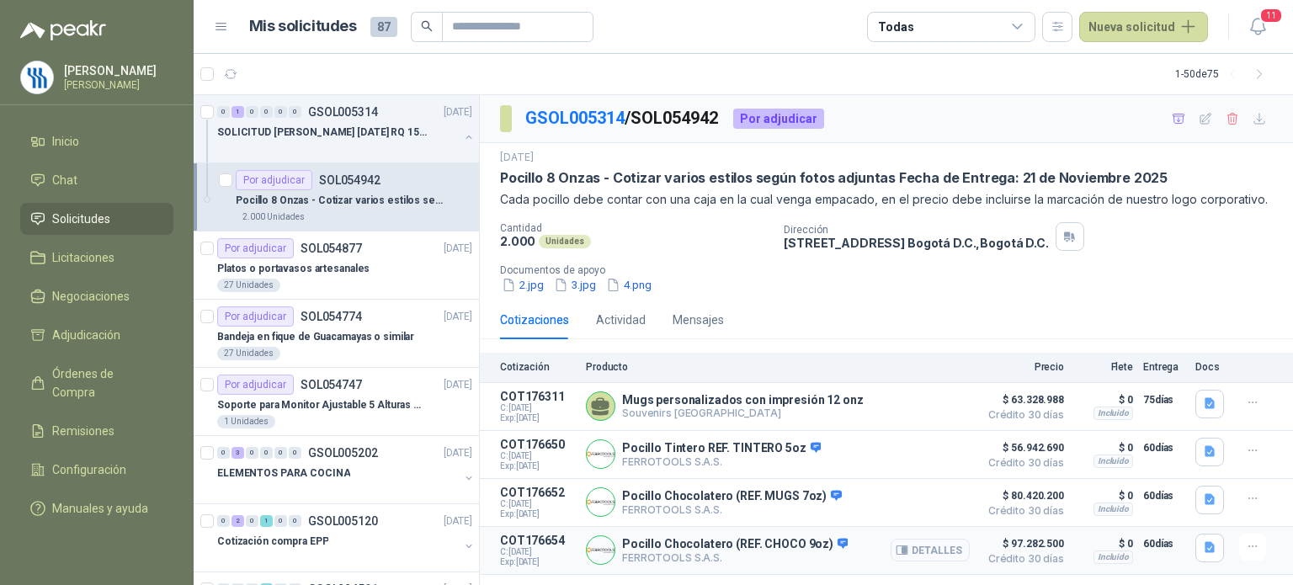
click at [932, 546] on button "Detalles" at bounding box center [930, 550] width 79 height 23
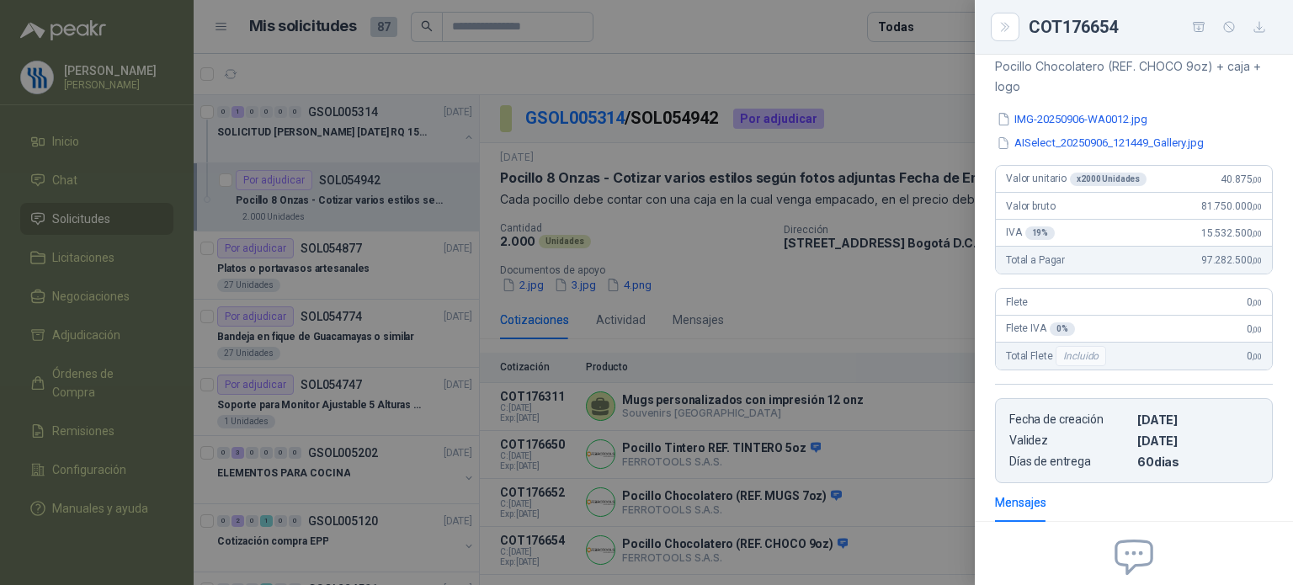
scroll to position [194, 0]
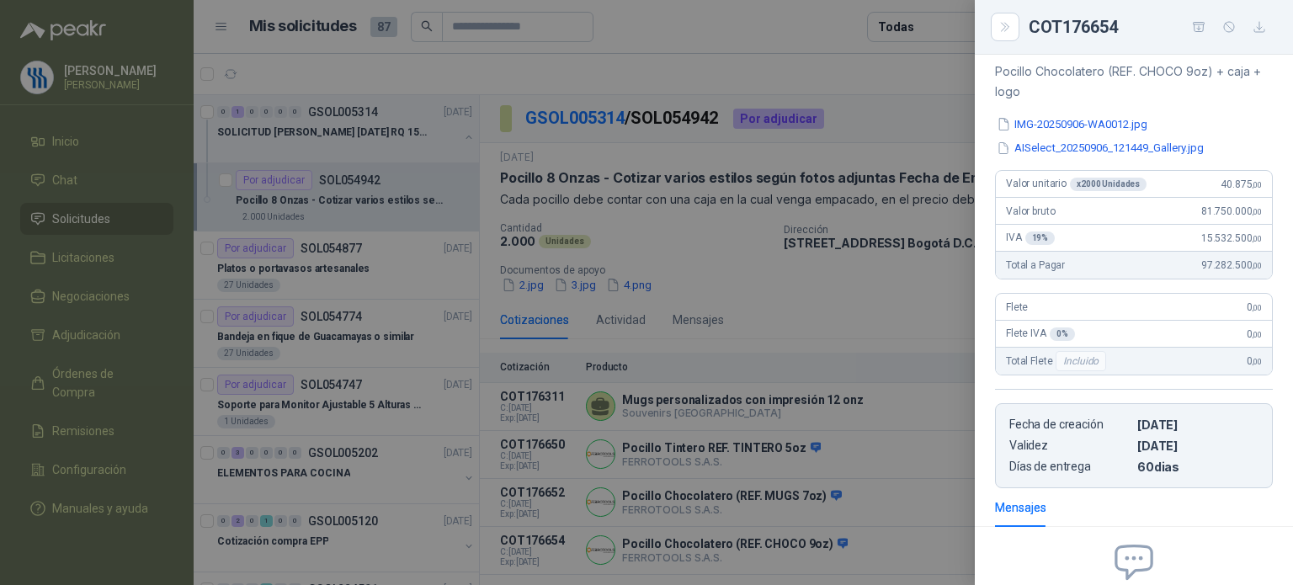
click at [866, 395] on div at bounding box center [646, 292] width 1293 height 585
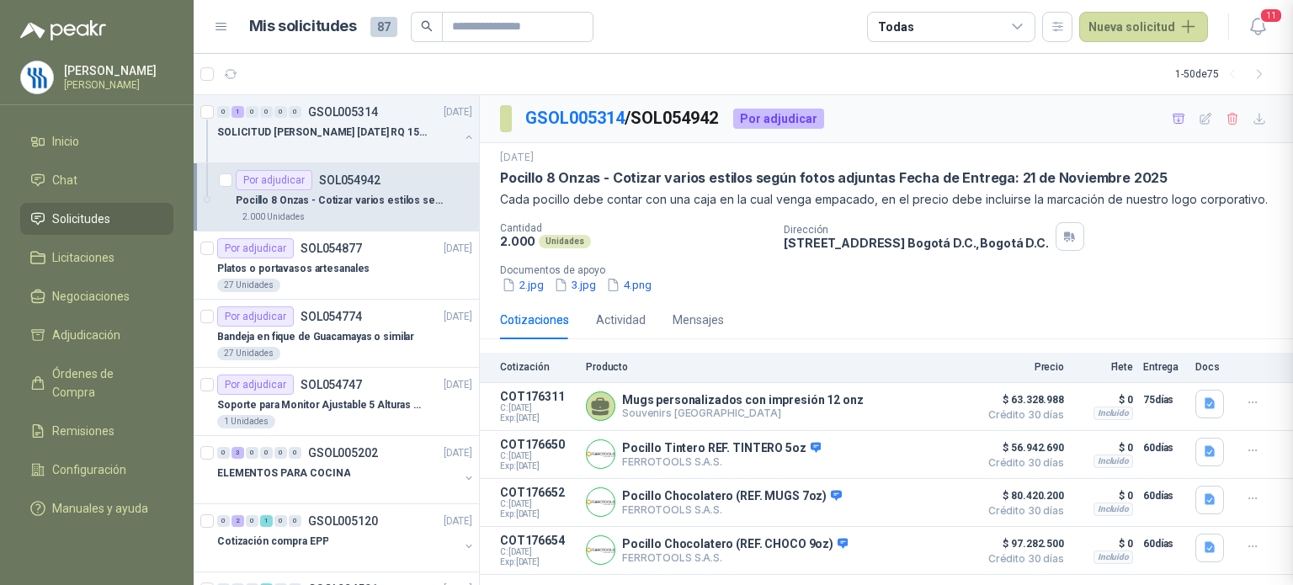
scroll to position [374, 0]
click at [919, 556] on button "Detalles" at bounding box center [930, 550] width 79 height 23
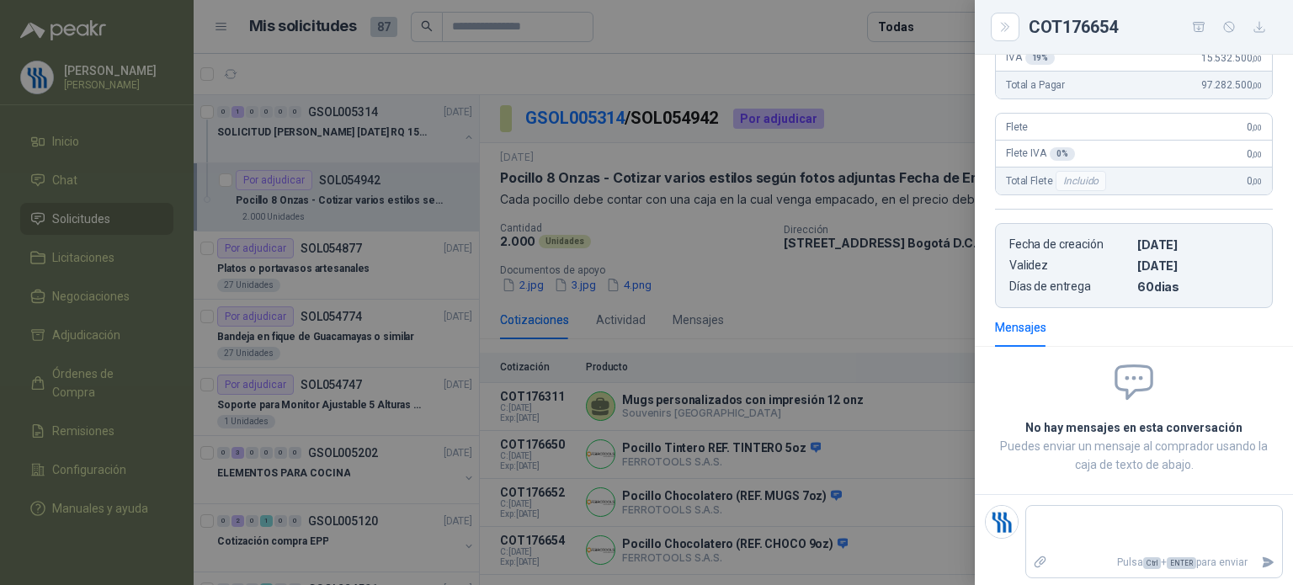
click at [932, 399] on div at bounding box center [646, 292] width 1293 height 585
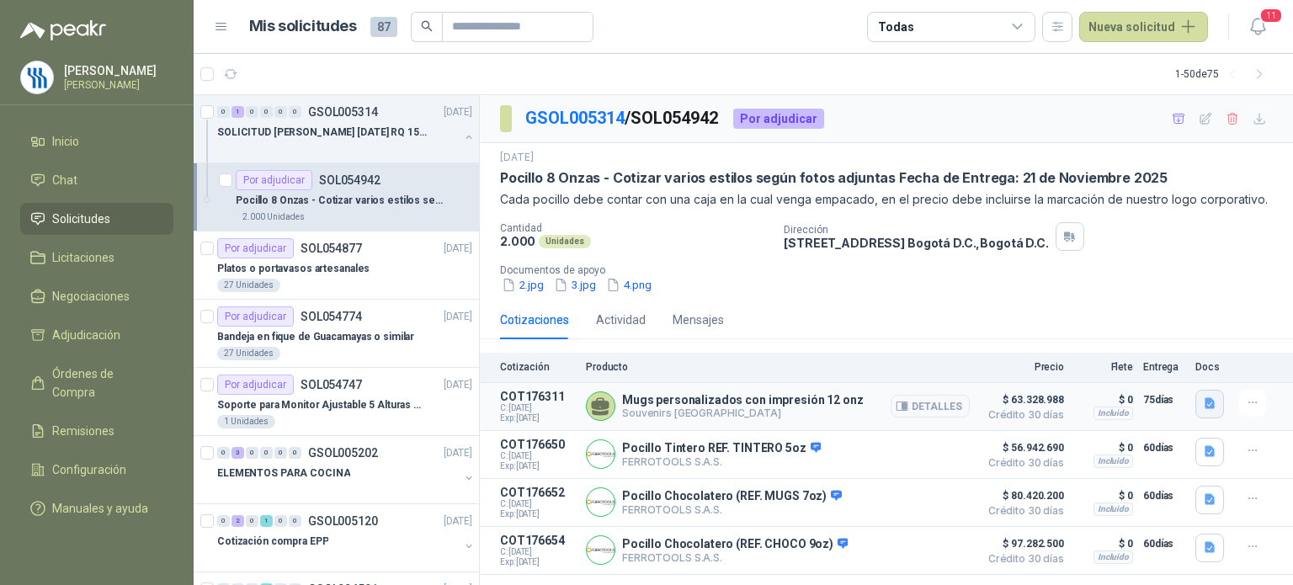
click at [1205, 403] on icon "button" at bounding box center [1210, 403] width 10 height 11
click at [1205, 450] on icon "button" at bounding box center [1210, 451] width 10 height 11
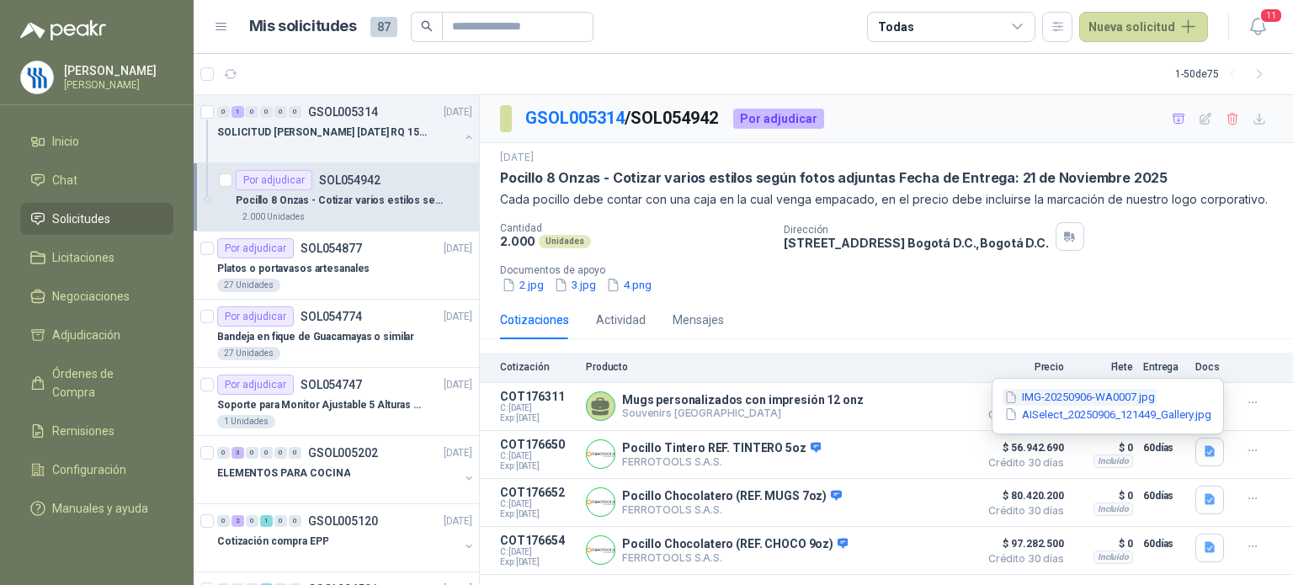
click at [1091, 399] on button "IMG-20250906-WA0007.jpg" at bounding box center [1080, 398] width 154 height 18
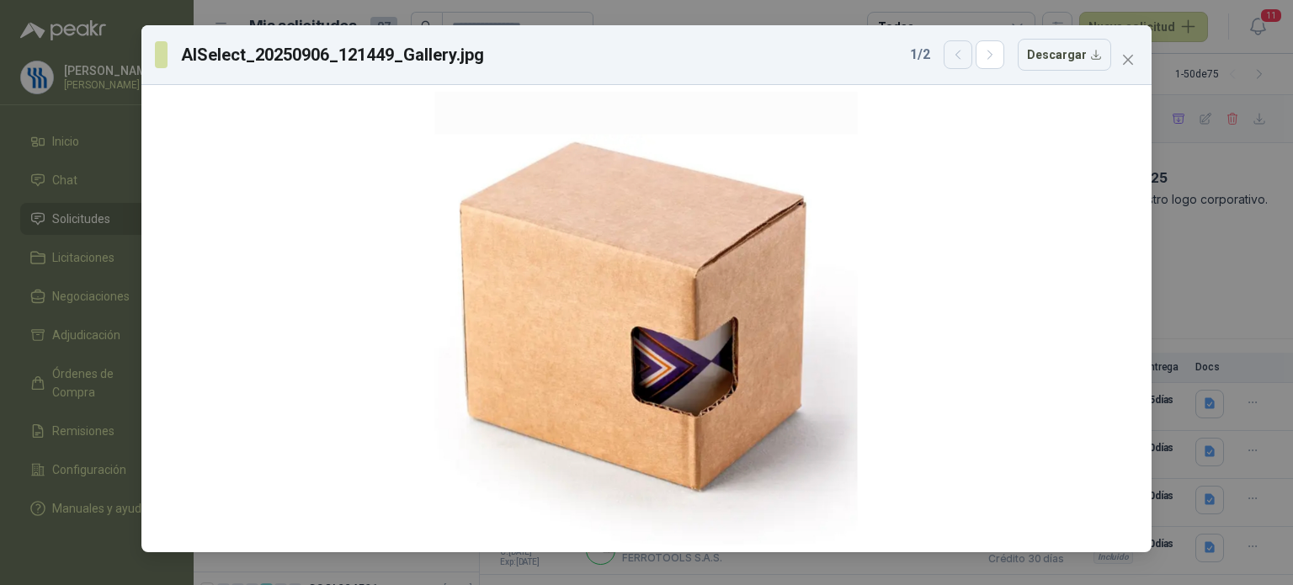
click at [965, 53] on icon "button" at bounding box center [958, 55] width 14 height 14
click at [992, 57] on icon "button" at bounding box center [990, 55] width 14 height 14
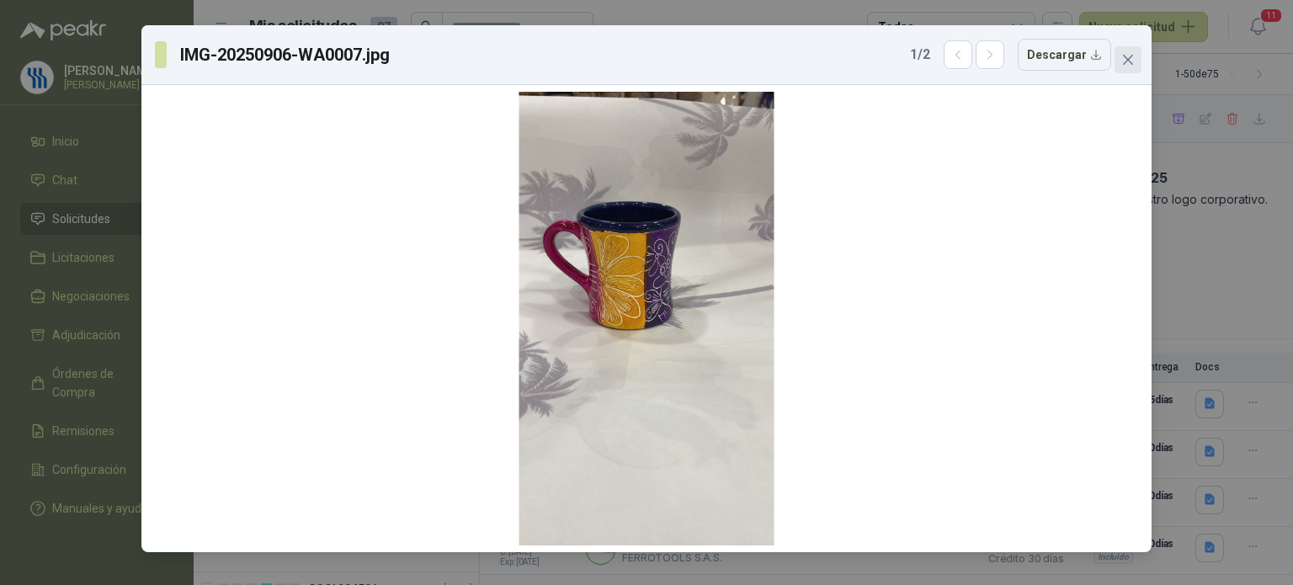
click at [1127, 61] on icon "close" at bounding box center [1128, 60] width 10 height 10
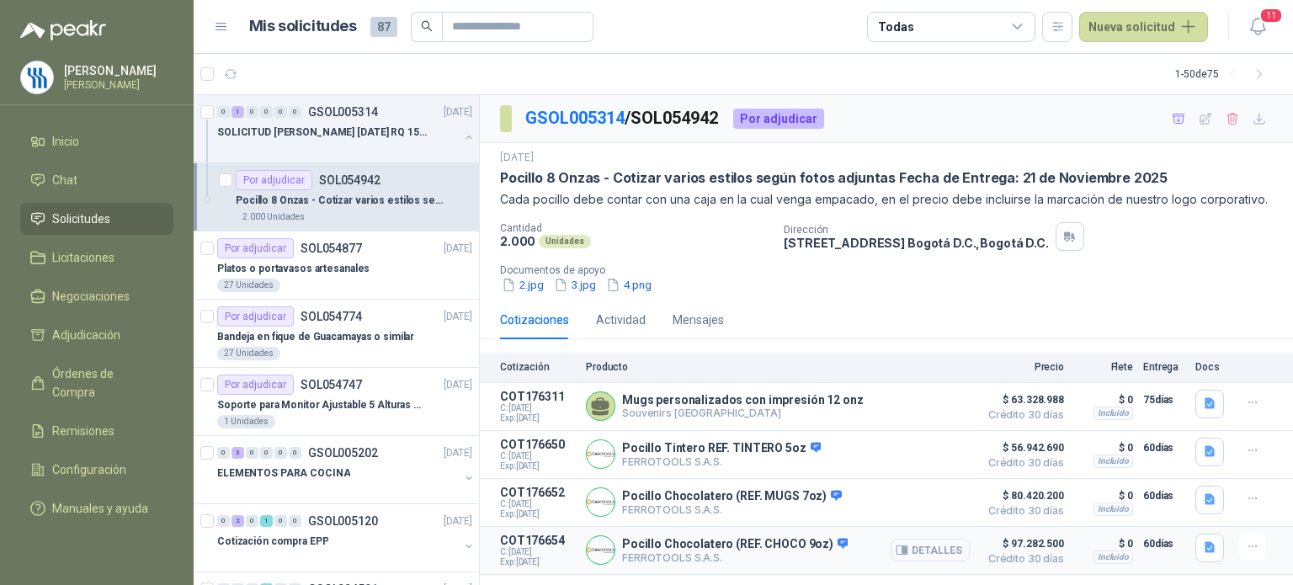
click at [931, 555] on button "Detalles" at bounding box center [930, 550] width 79 height 23
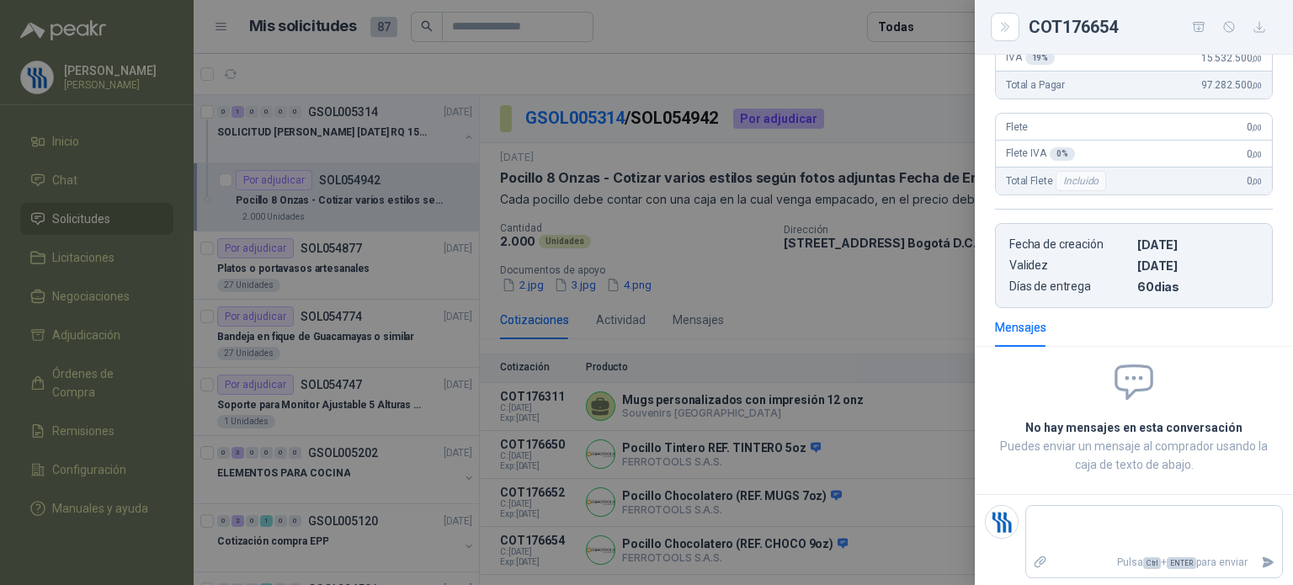
click at [935, 507] on div at bounding box center [646, 292] width 1293 height 585
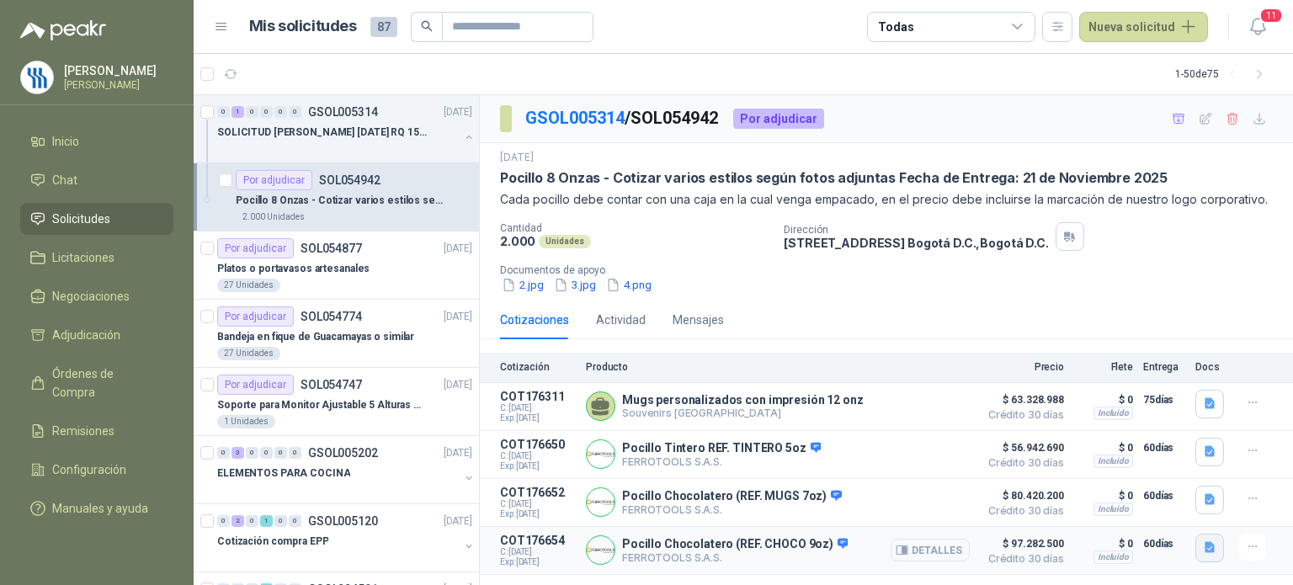
click at [1209, 557] on button "button" at bounding box center [1210, 548] width 29 height 29
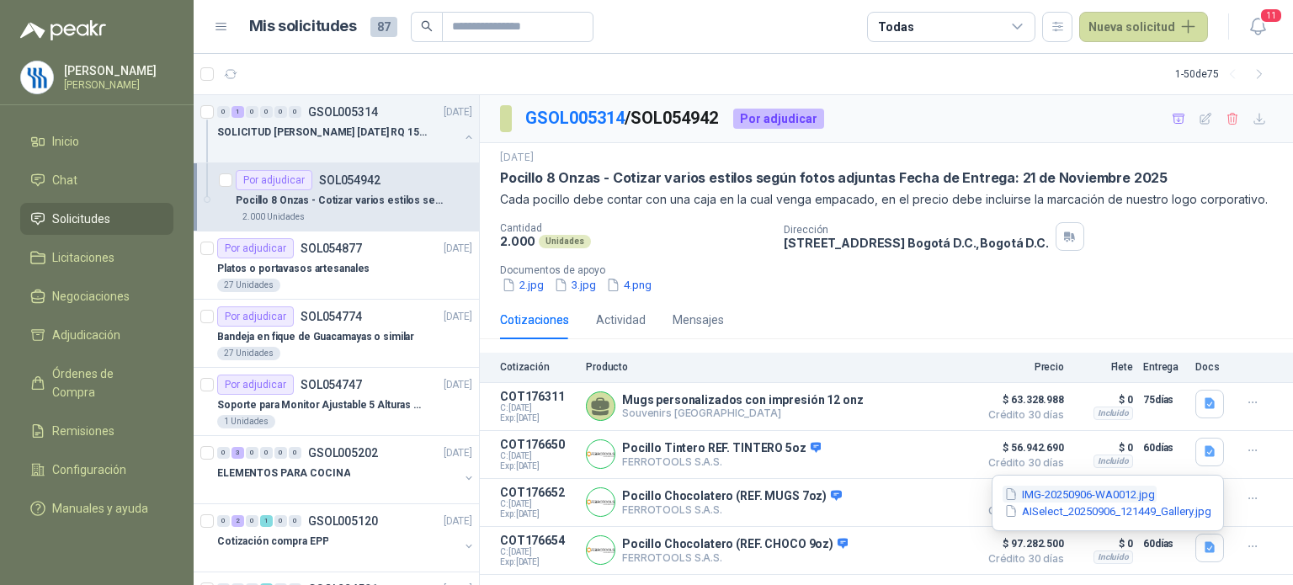
click at [1067, 495] on button "IMG-20250906-WA0012.jpg" at bounding box center [1080, 495] width 154 height 18
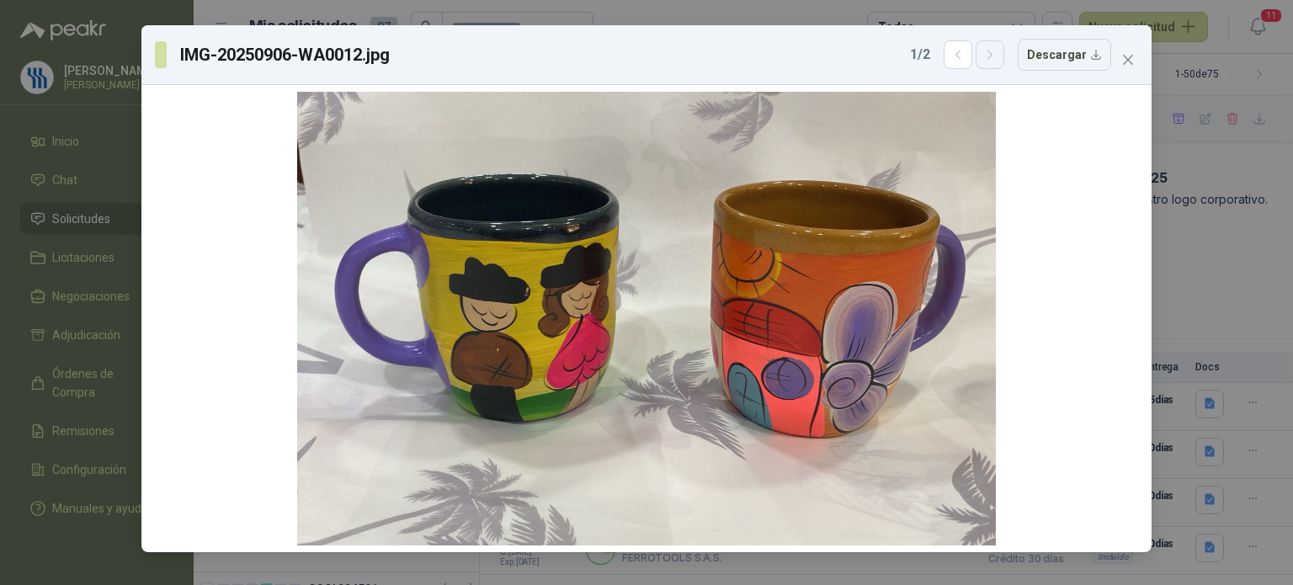
click at [1004, 58] on button "button" at bounding box center [990, 54] width 29 height 29
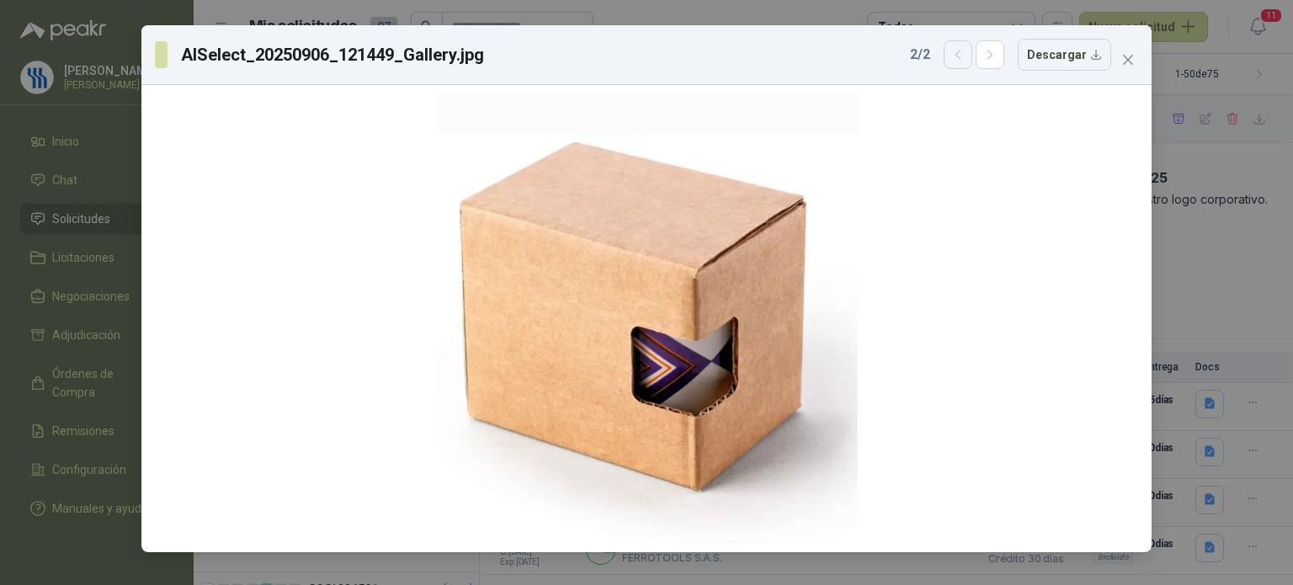
click at [966, 57] on icon "button" at bounding box center [958, 55] width 14 height 14
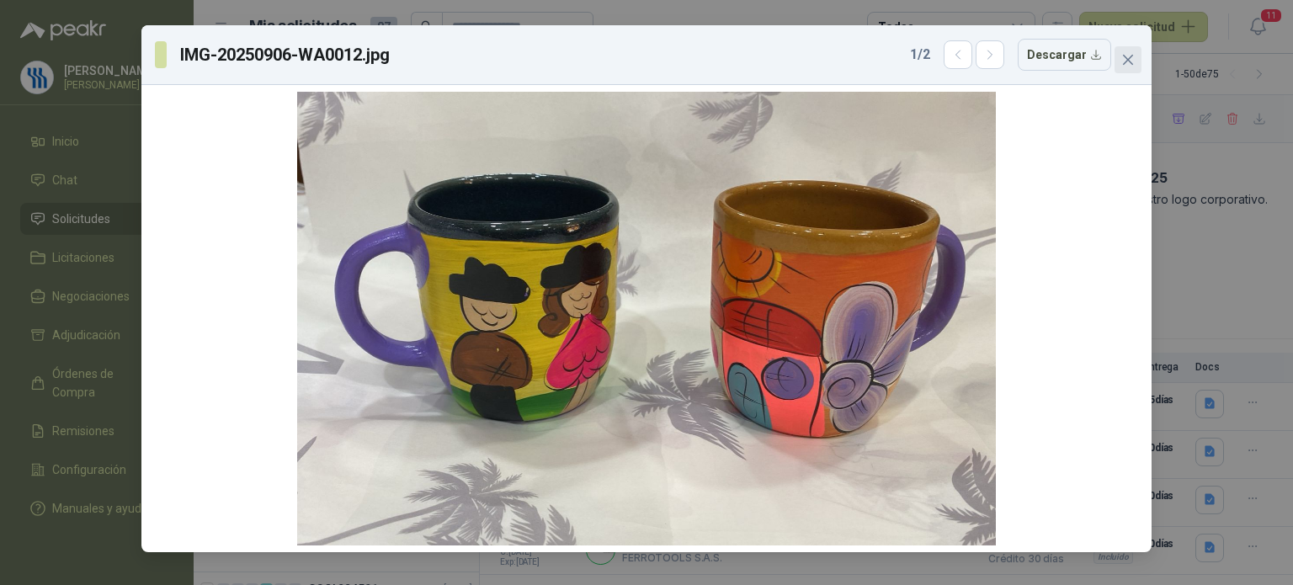
click at [1135, 63] on span "Close" at bounding box center [1128, 59] width 27 height 13
